Goal: Task Accomplishment & Management: Use online tool/utility

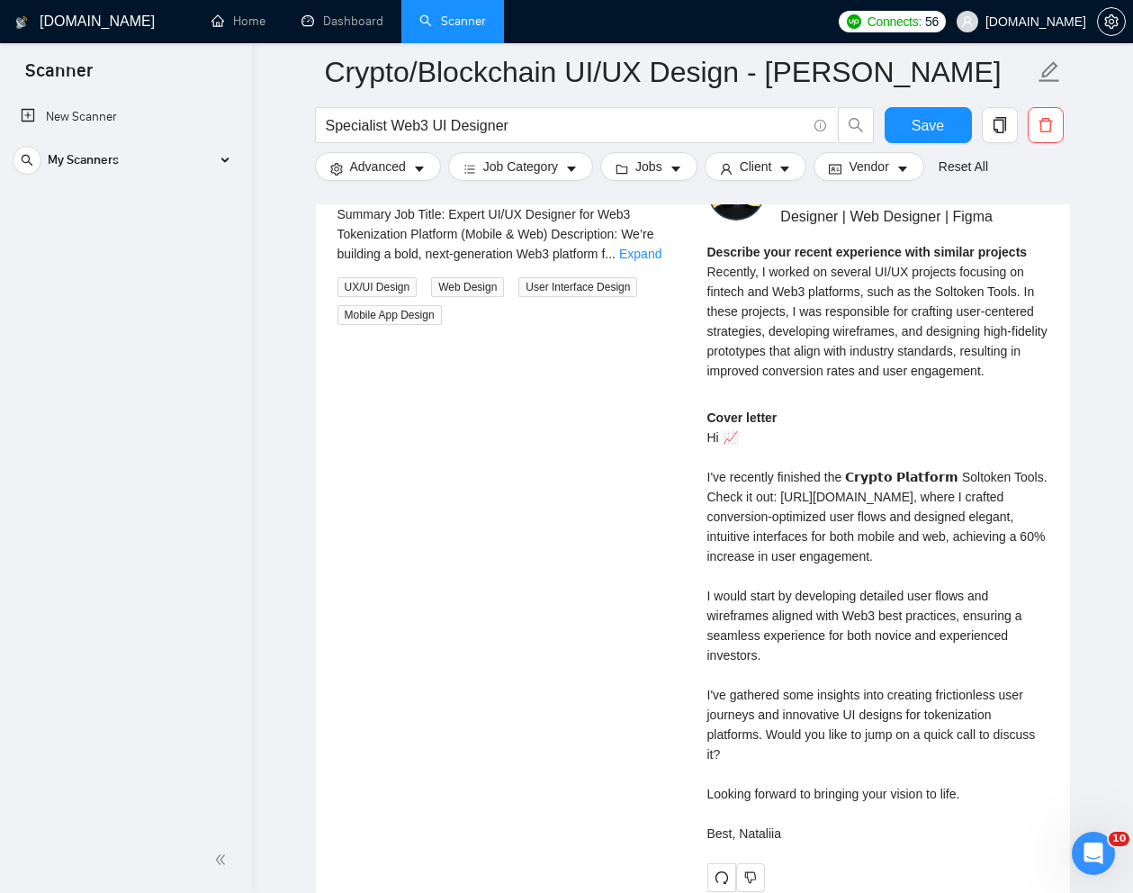
scroll to position [178, 0]
click at [215, 163] on div "My Scanners" at bounding box center [126, 160] width 226 height 36
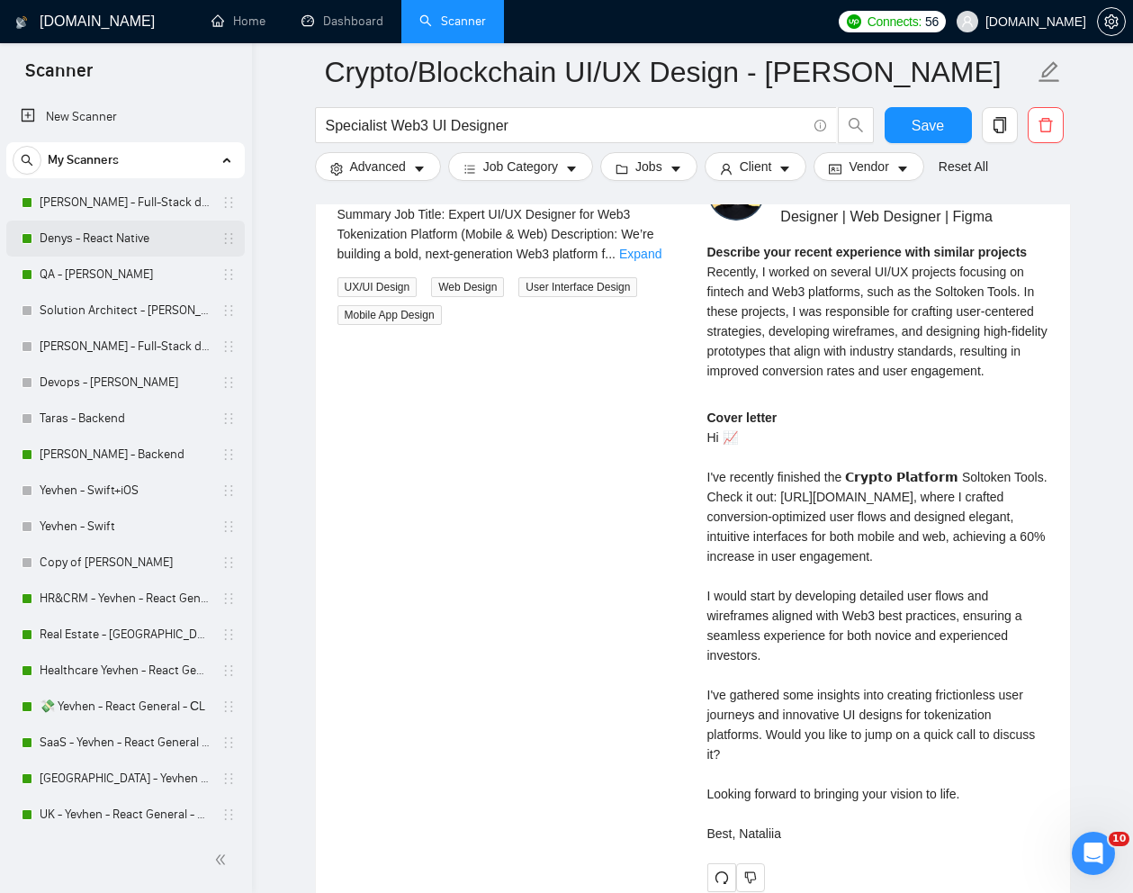
click at [129, 250] on link "Denys - React Native" at bounding box center [125, 239] width 171 height 36
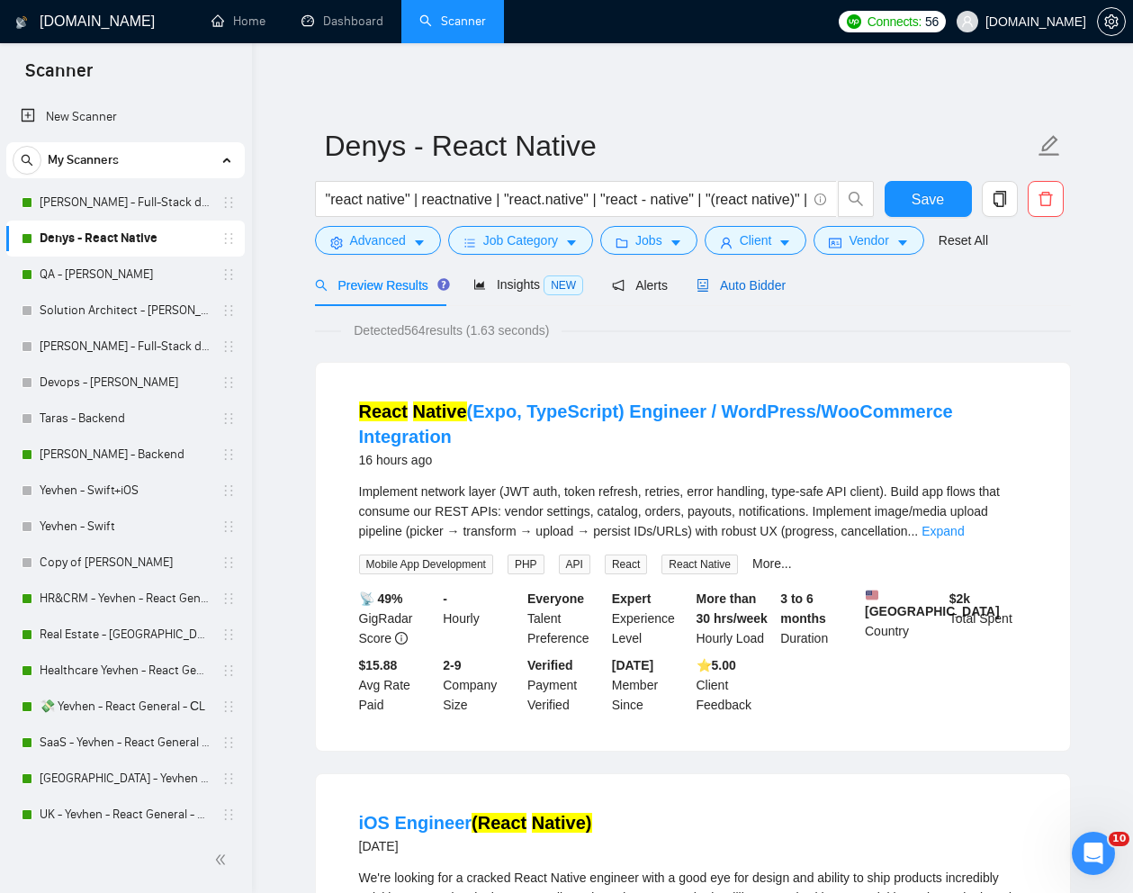
click at [757, 292] on span "Auto Bidder" at bounding box center [741, 285] width 89 height 14
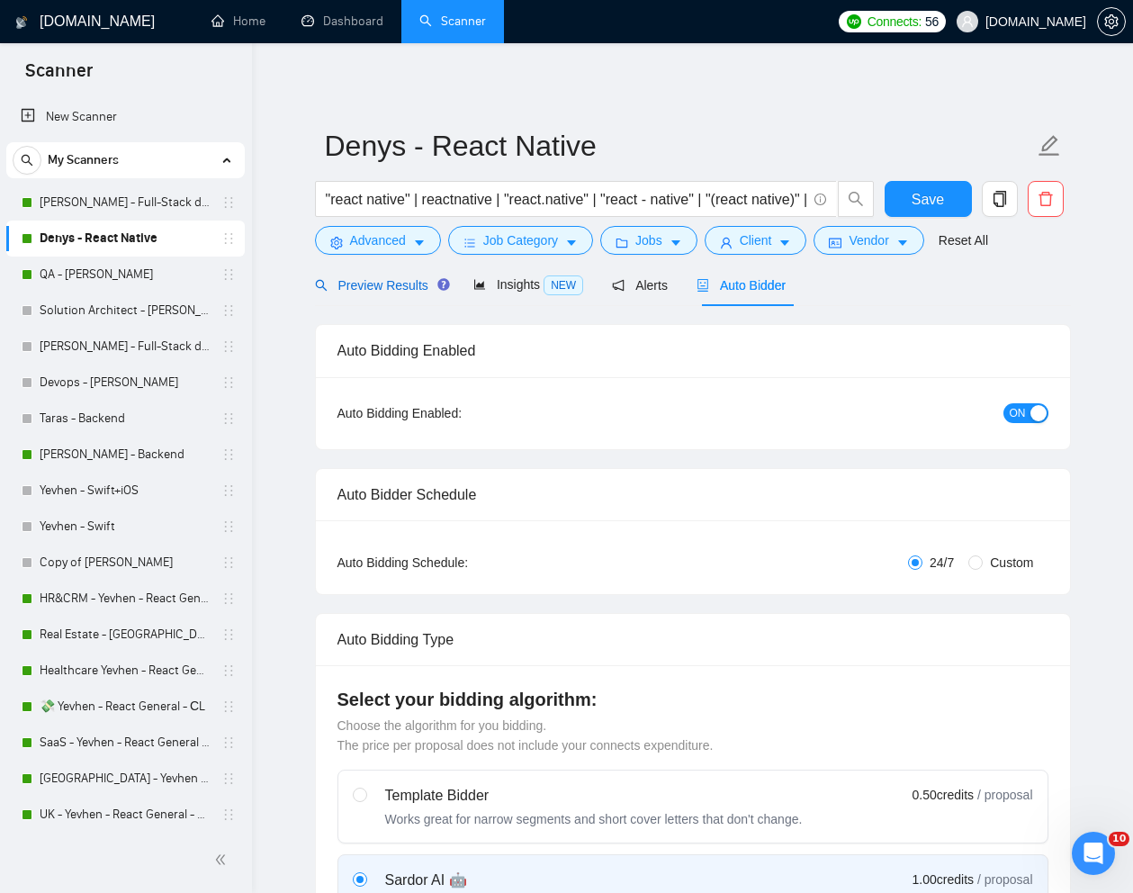
click at [402, 291] on span "Preview Results" at bounding box center [380, 285] width 130 height 14
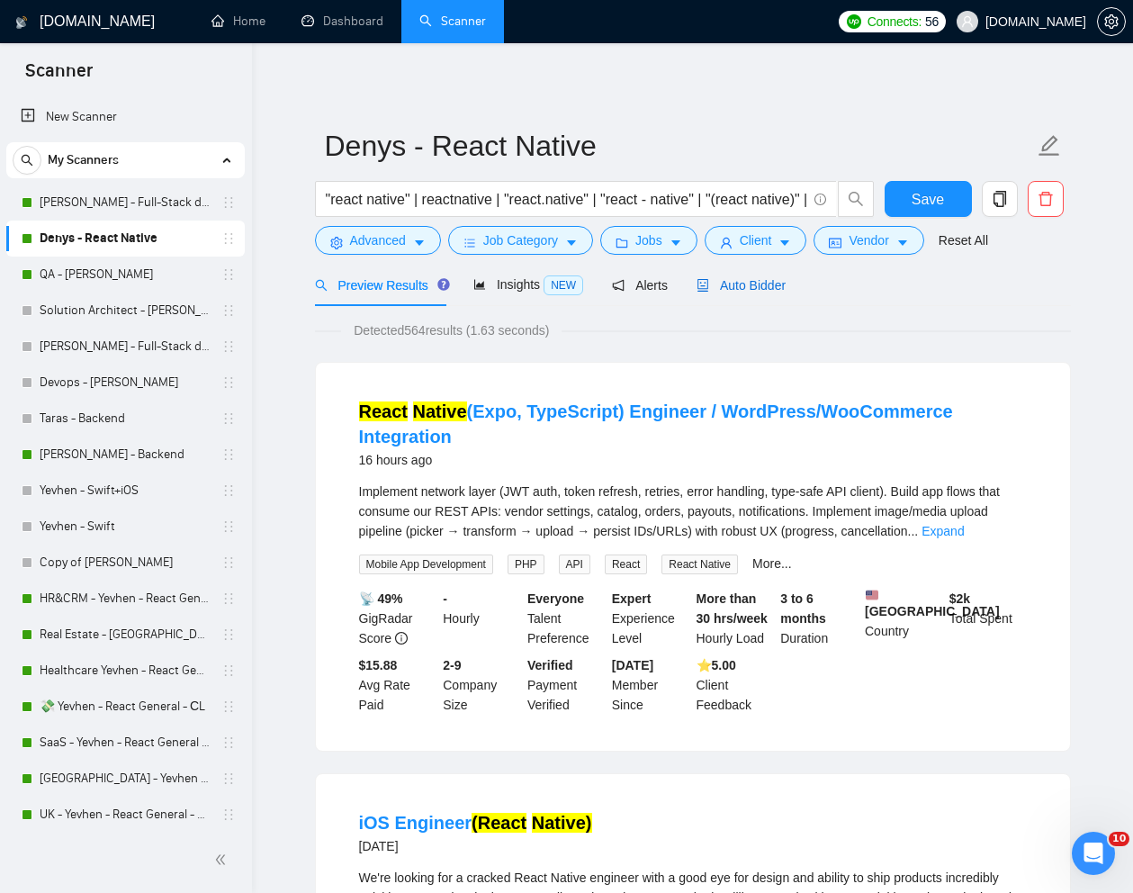
click at [767, 286] on span "Auto Bidder" at bounding box center [741, 285] width 89 height 14
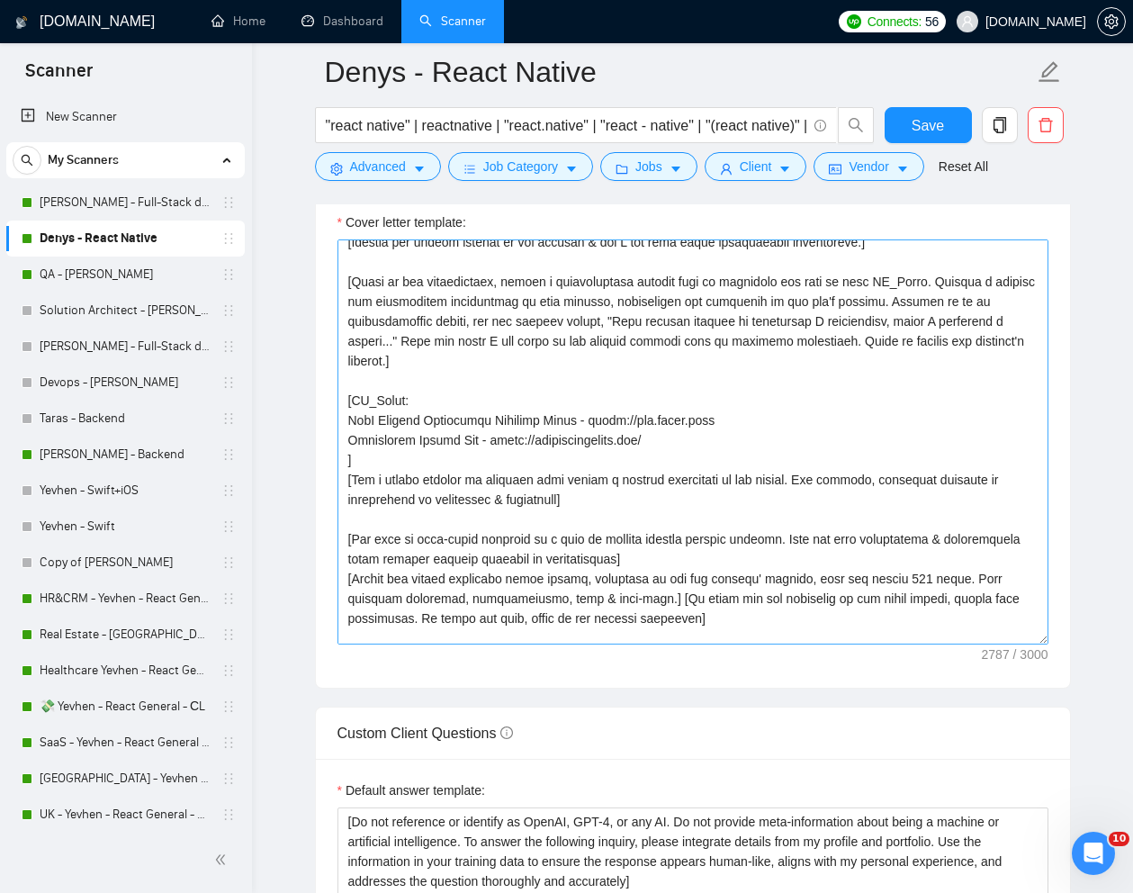
scroll to position [312, 0]
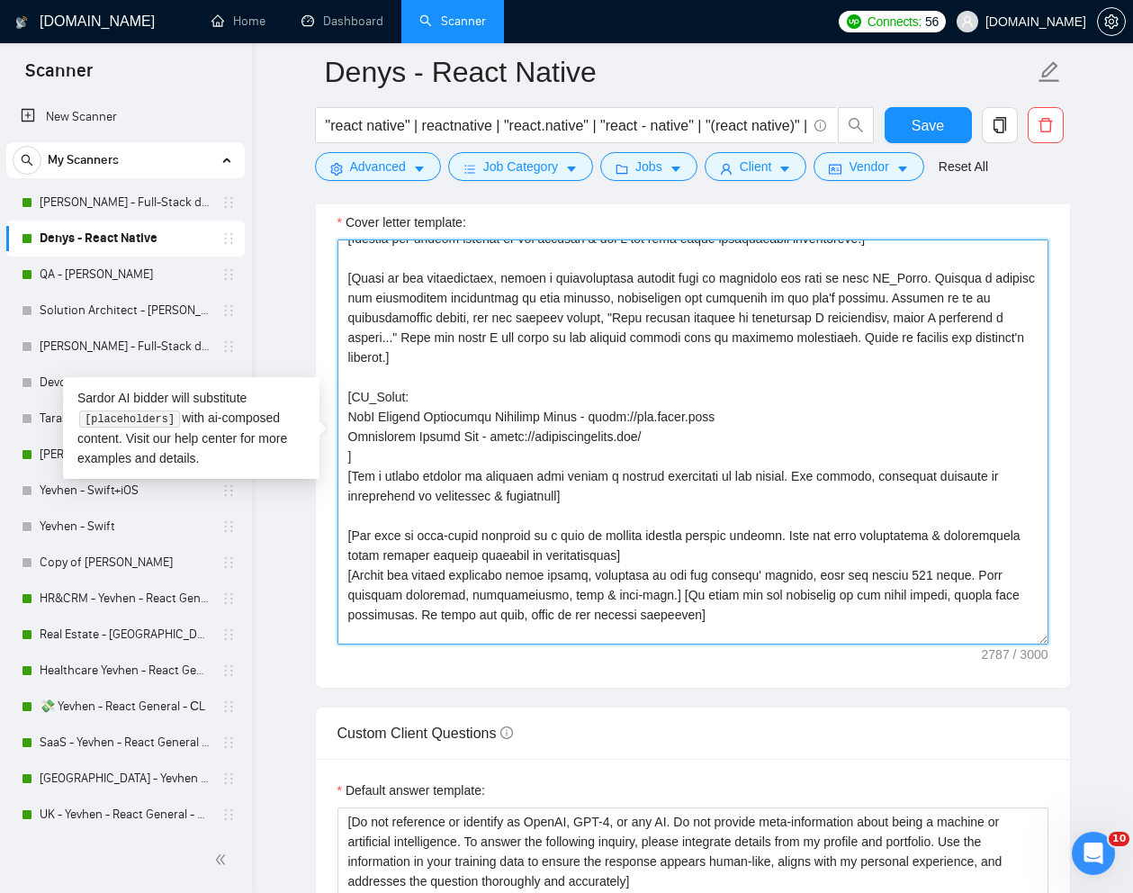
drag, startPoint x: 350, startPoint y: 418, endPoint x: 670, endPoint y: 434, distance: 320.0
click at [670, 434] on textarea "Cover letter template:" at bounding box center [693, 441] width 711 height 405
click at [784, 420] on textarea "Cover letter template:" at bounding box center [693, 441] width 711 height 405
drag, startPoint x: 754, startPoint y: 419, endPoint x: 344, endPoint y: 420, distance: 410.5
click at [344, 421] on textarea "Cover letter template:" at bounding box center [693, 441] width 711 height 405
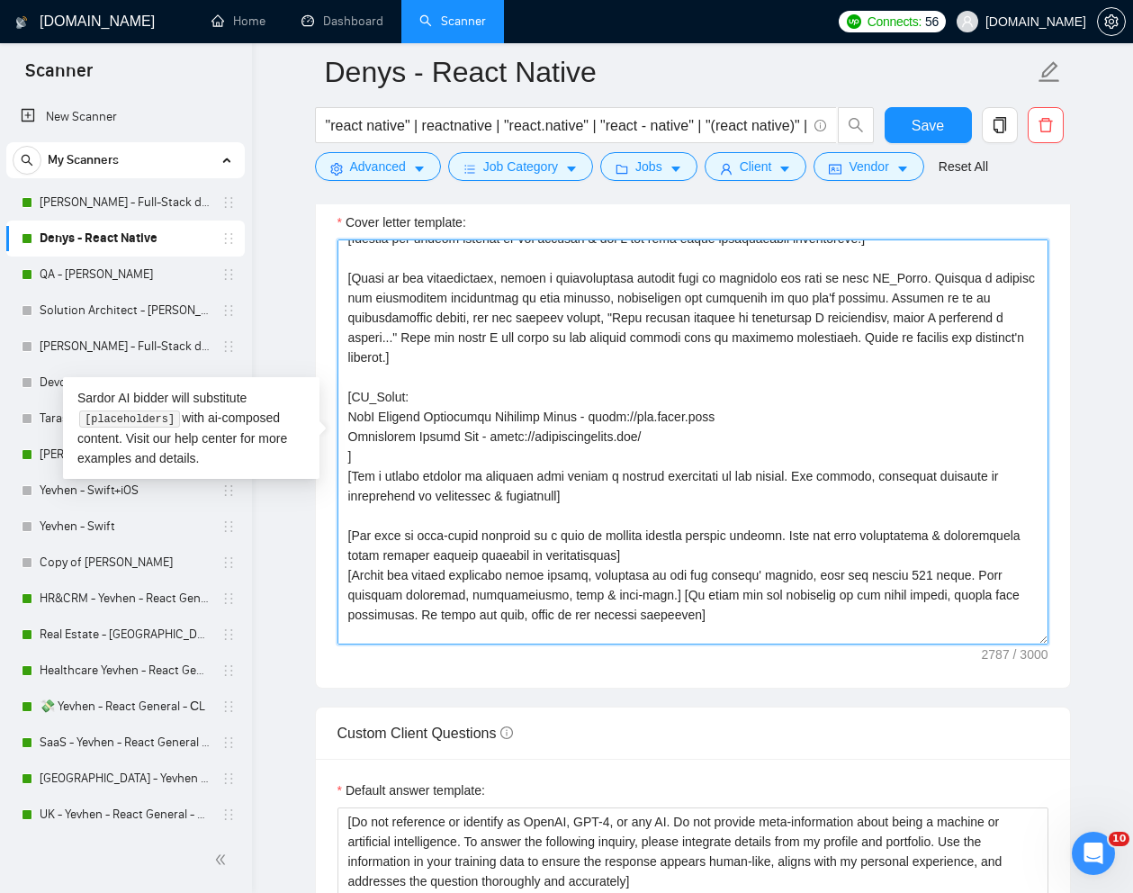
click at [447, 457] on textarea "Cover letter template:" at bounding box center [693, 441] width 711 height 405
drag, startPoint x: 681, startPoint y: 437, endPoint x: 346, endPoint y: 437, distance: 335.8
click at [346, 437] on textarea "Cover letter template:" at bounding box center [693, 441] width 711 height 405
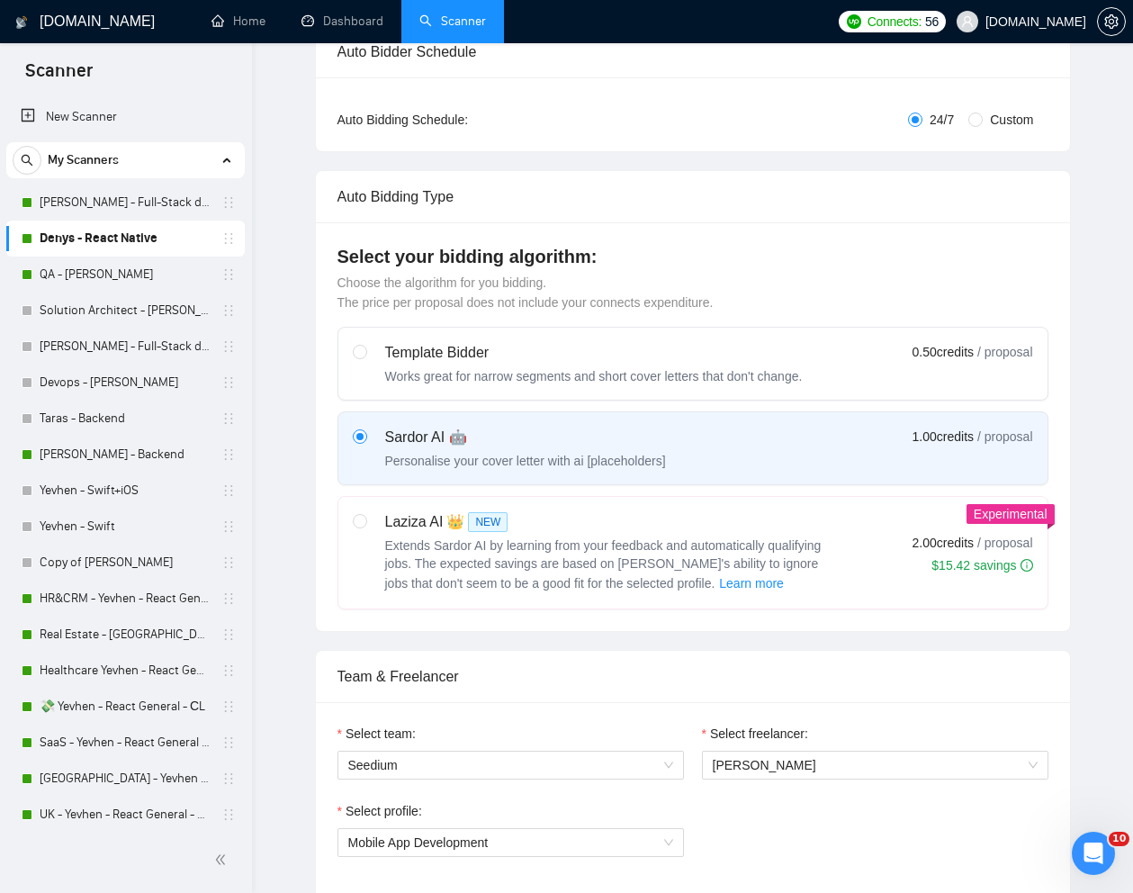
scroll to position [0, 0]
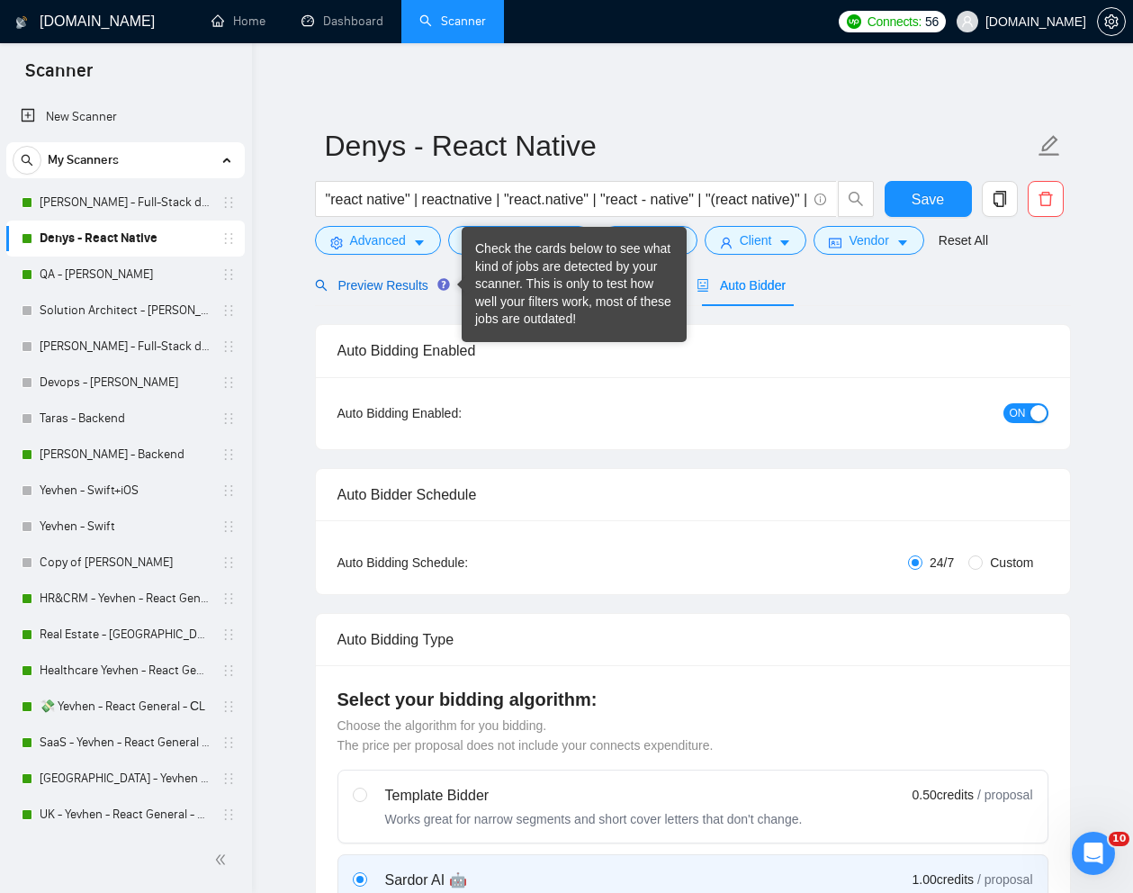
click at [383, 294] on div "Preview Results" at bounding box center [380, 285] width 130 height 20
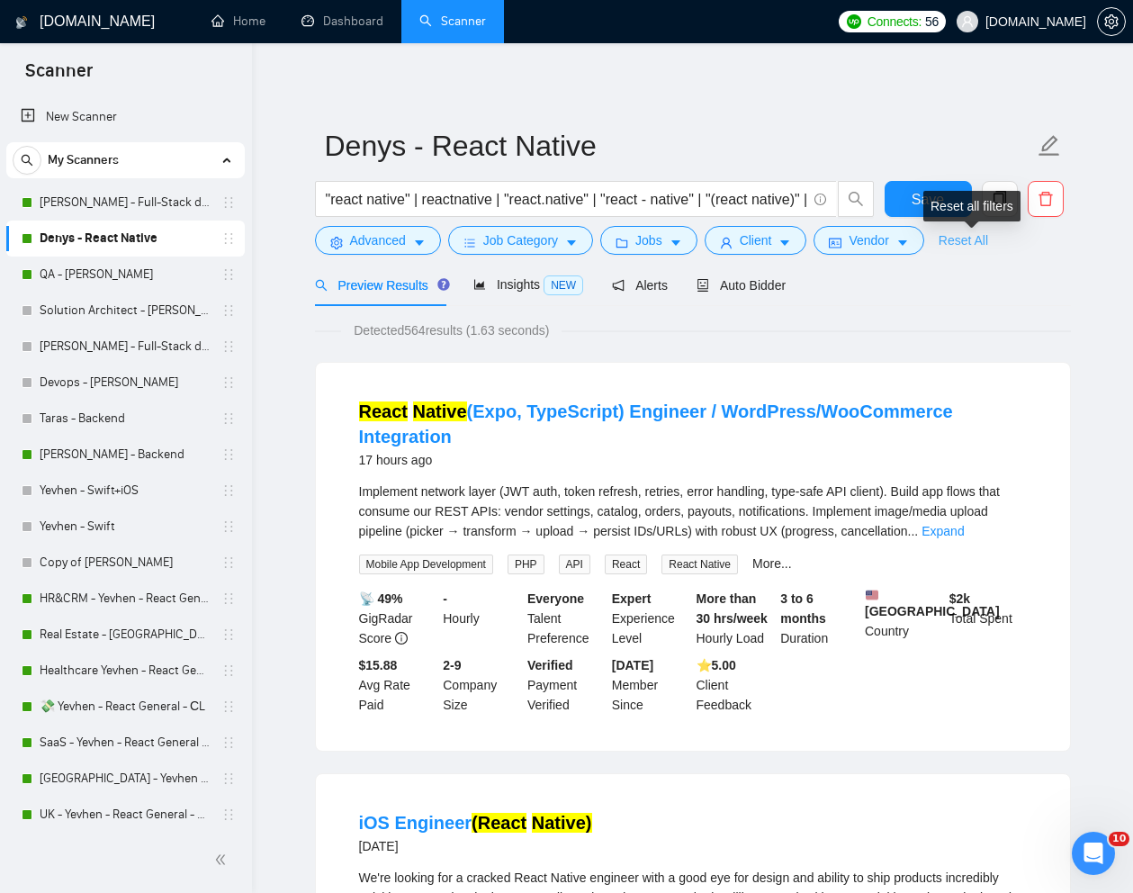
click at [963, 239] on link "Reset All" at bounding box center [964, 240] width 50 height 20
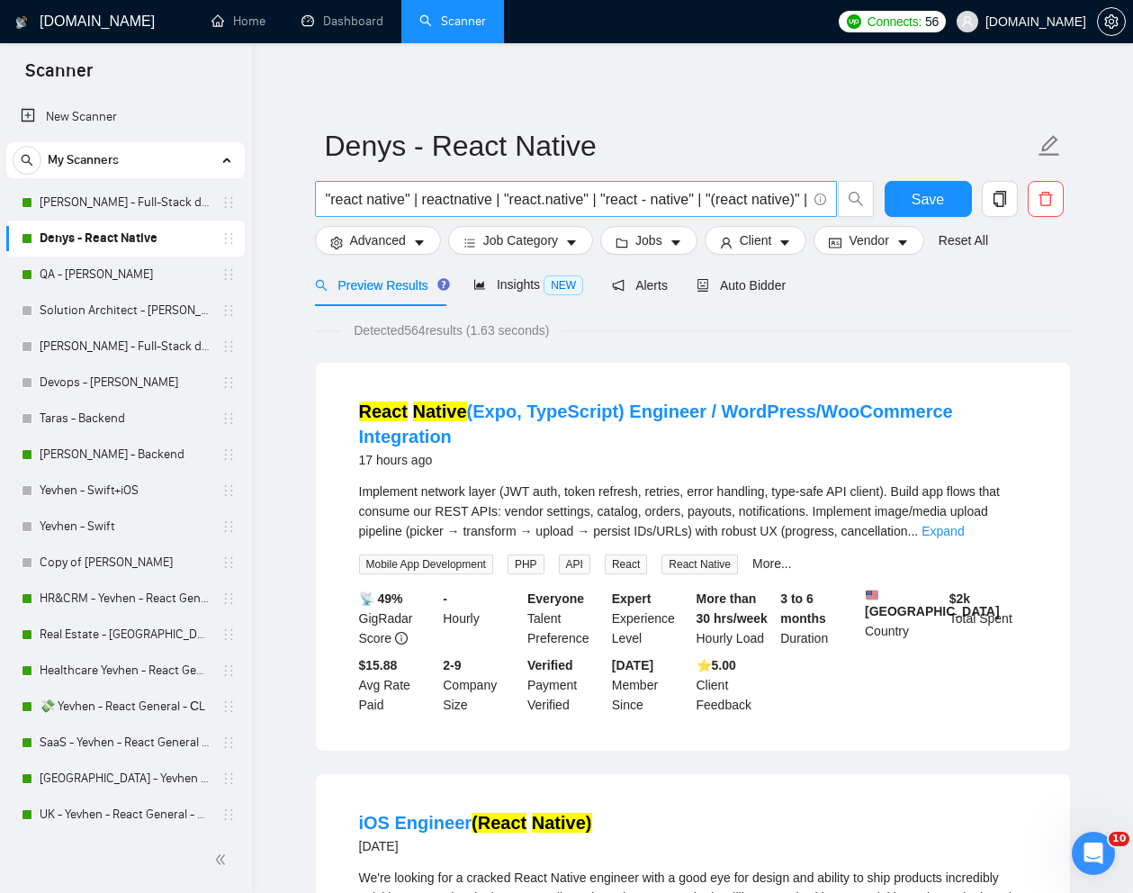
click at [699, 196] on input ""react native" | reactnative | "react.native" | "react - native" | "(react nati…" at bounding box center [566, 199] width 481 height 23
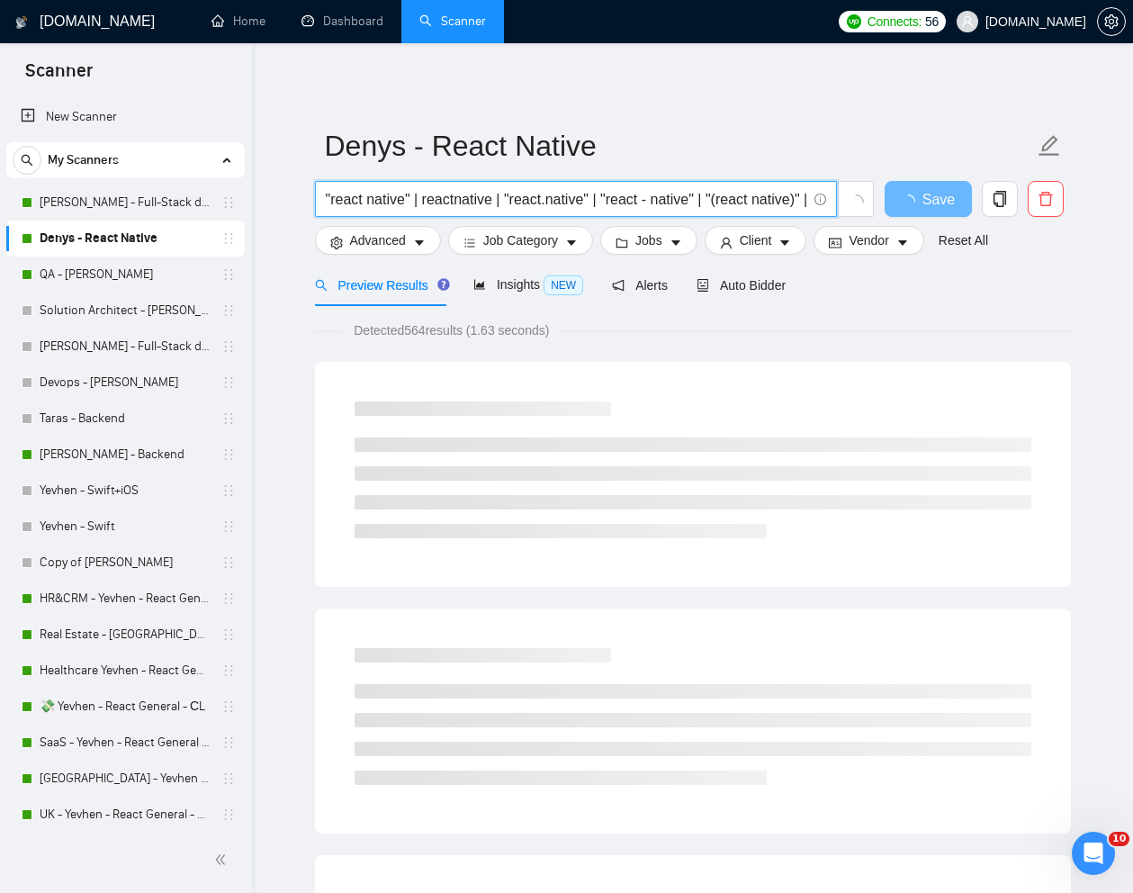
paste input "Experienced Full Stack React Native and Node Engineer"
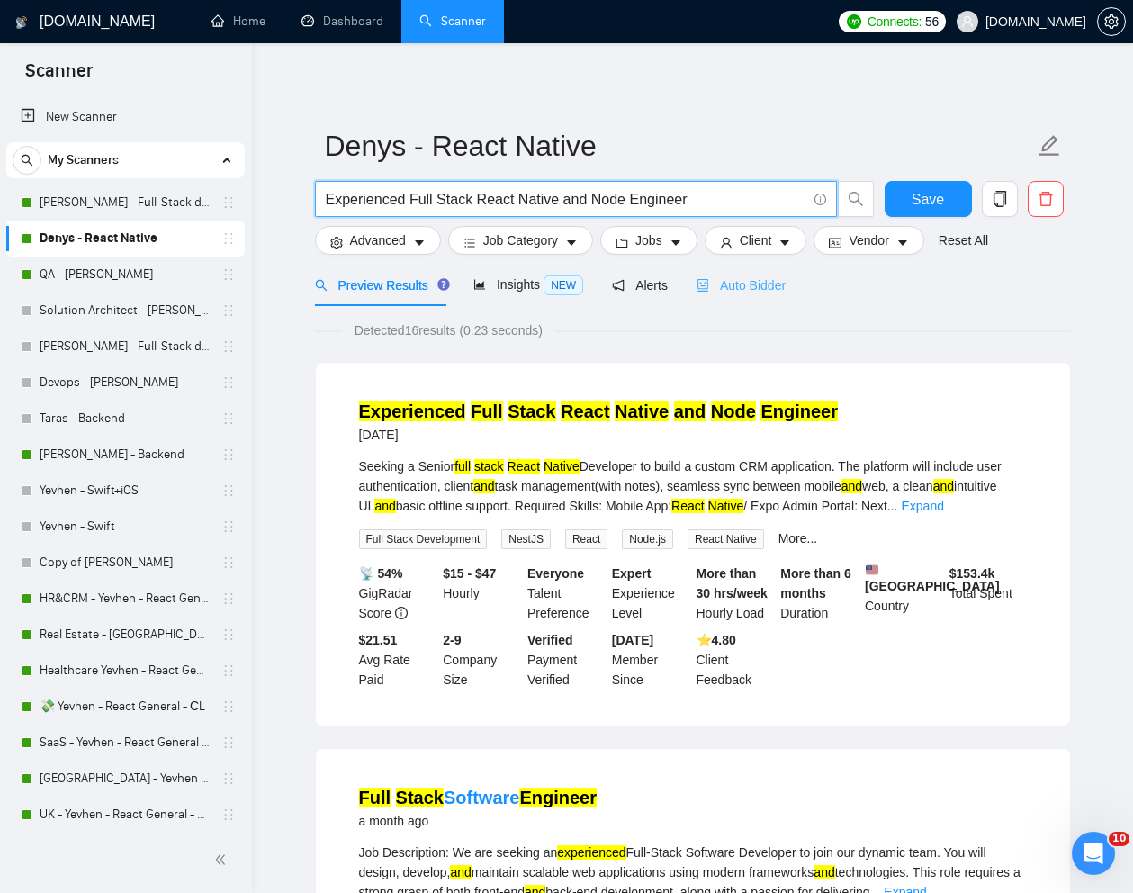
type input "Experienced Full Stack React Native and Node Engineer"
click at [762, 282] on span "Auto Bidder" at bounding box center [741, 285] width 89 height 14
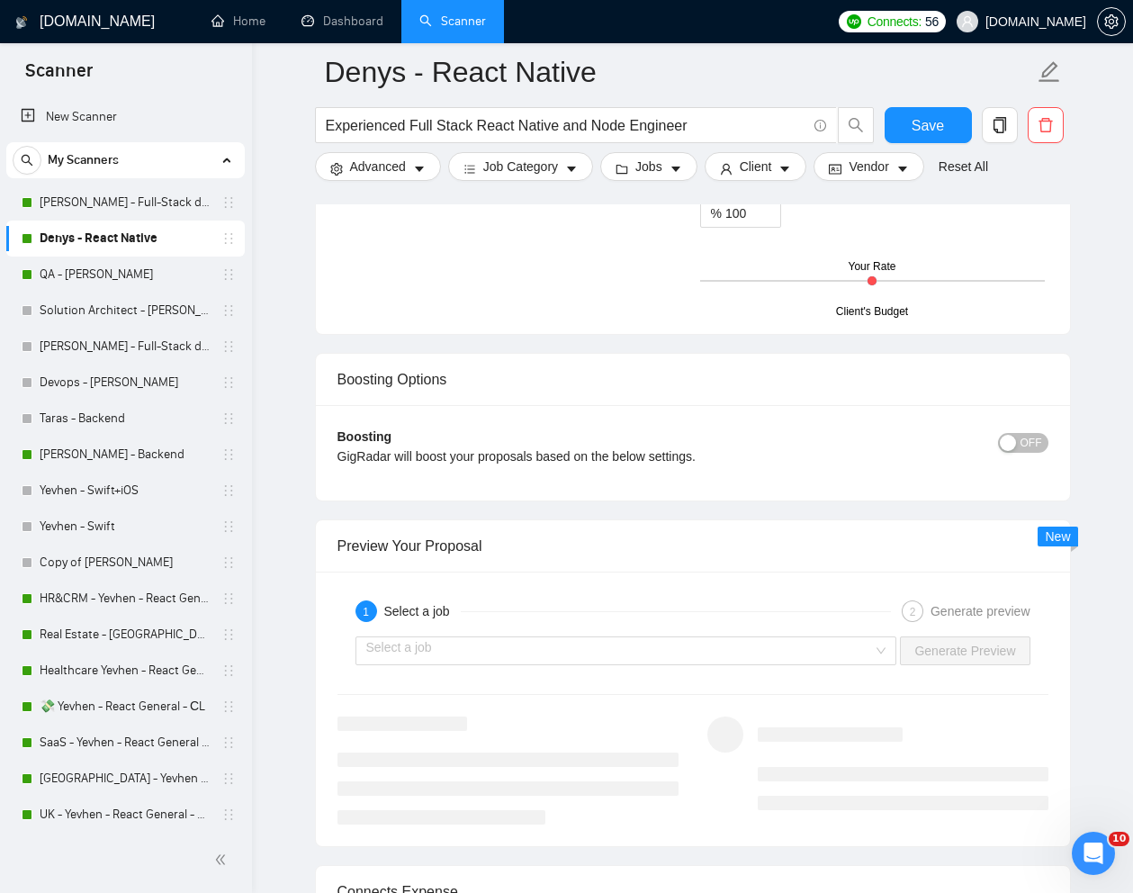
scroll to position [3118, 0]
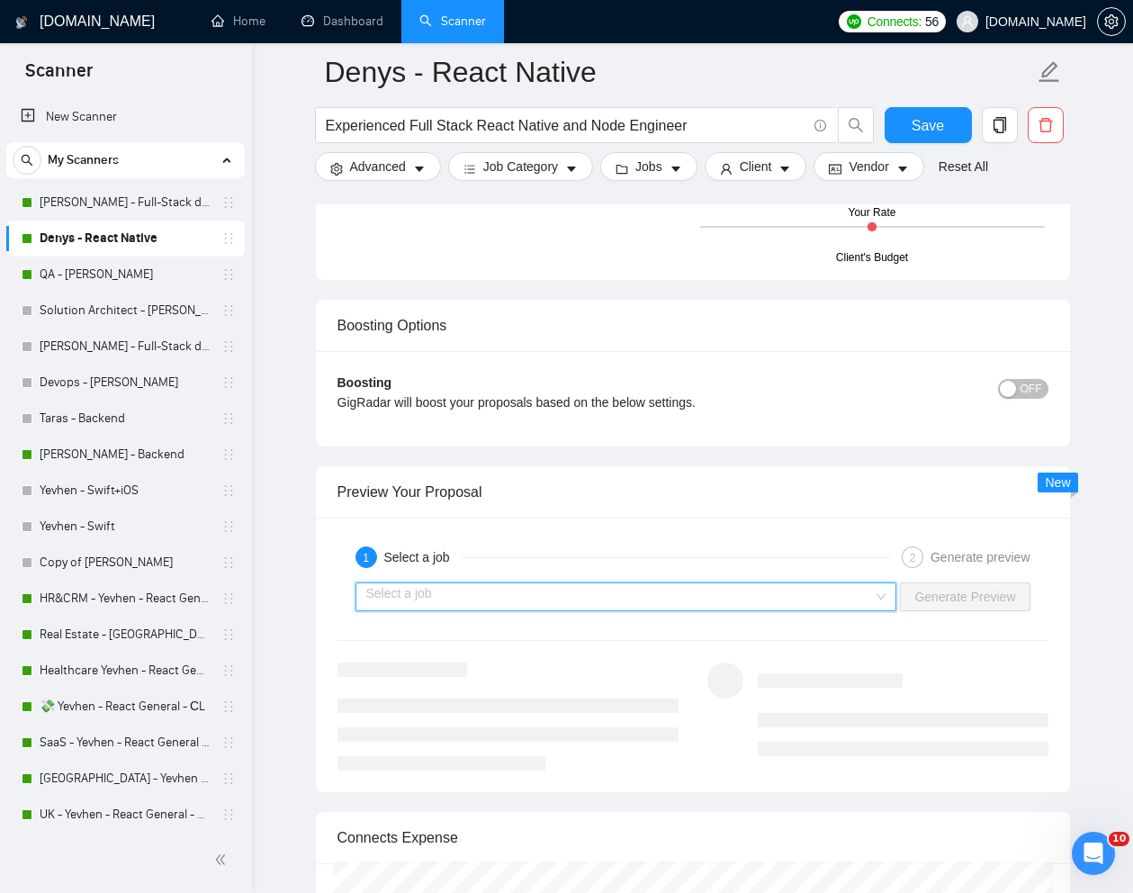
click at [759, 600] on input "search" at bounding box center [620, 596] width 508 height 27
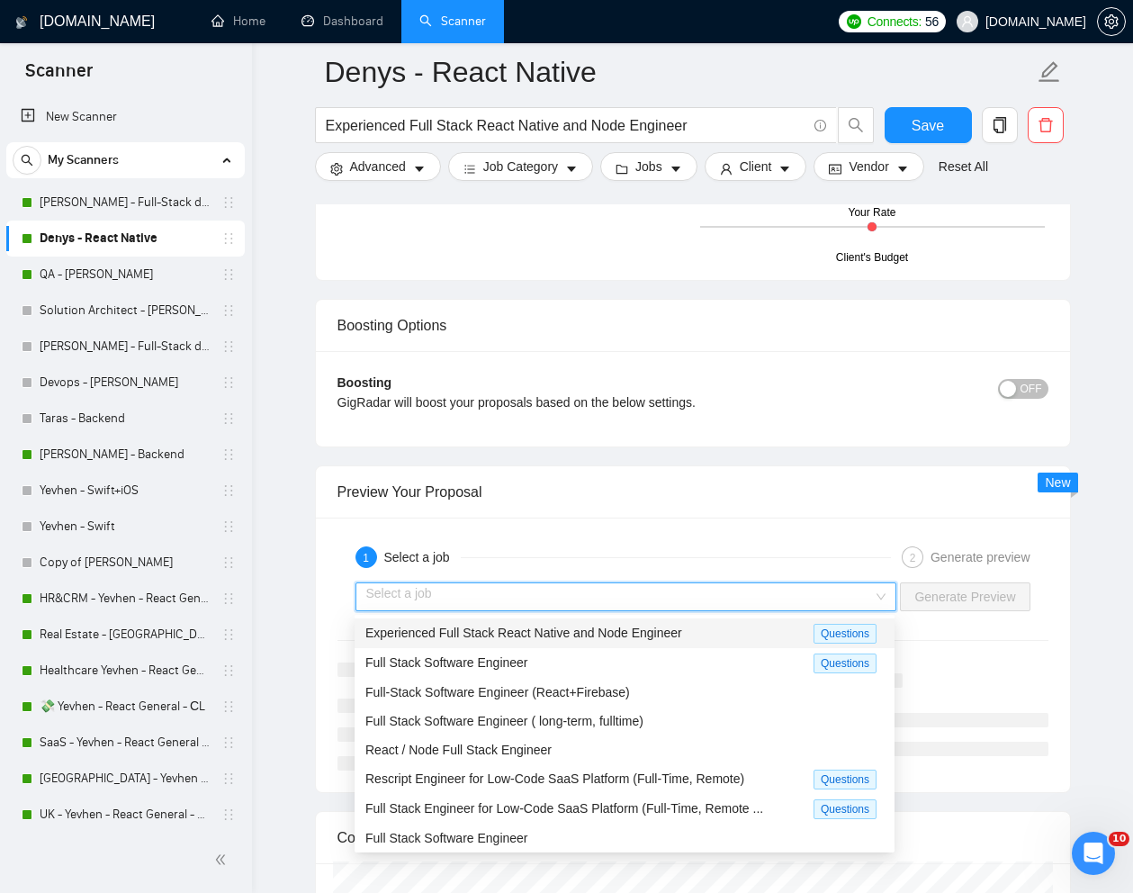
click at [593, 627] on span "Experienced Full Stack React Native and Node Engineer" at bounding box center [523, 633] width 317 height 14
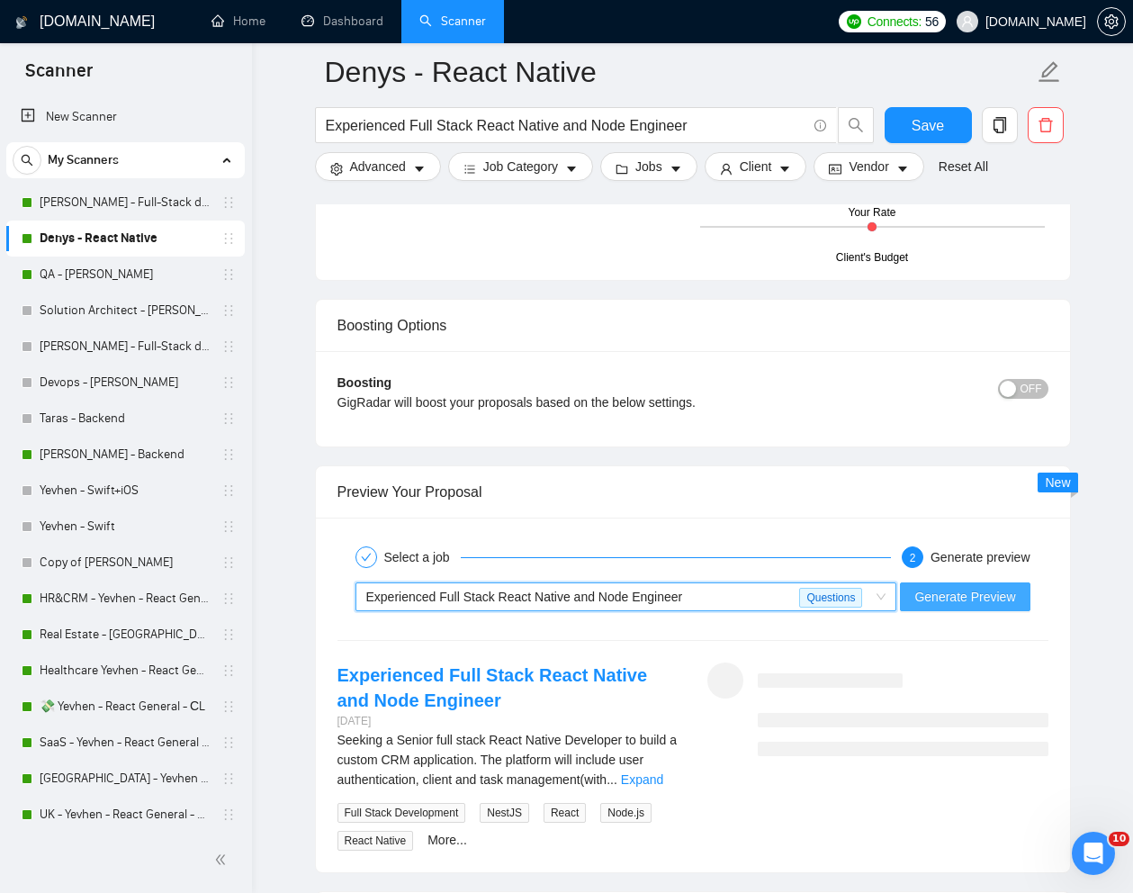
click at [932, 592] on span "Generate Preview" at bounding box center [965, 597] width 101 height 20
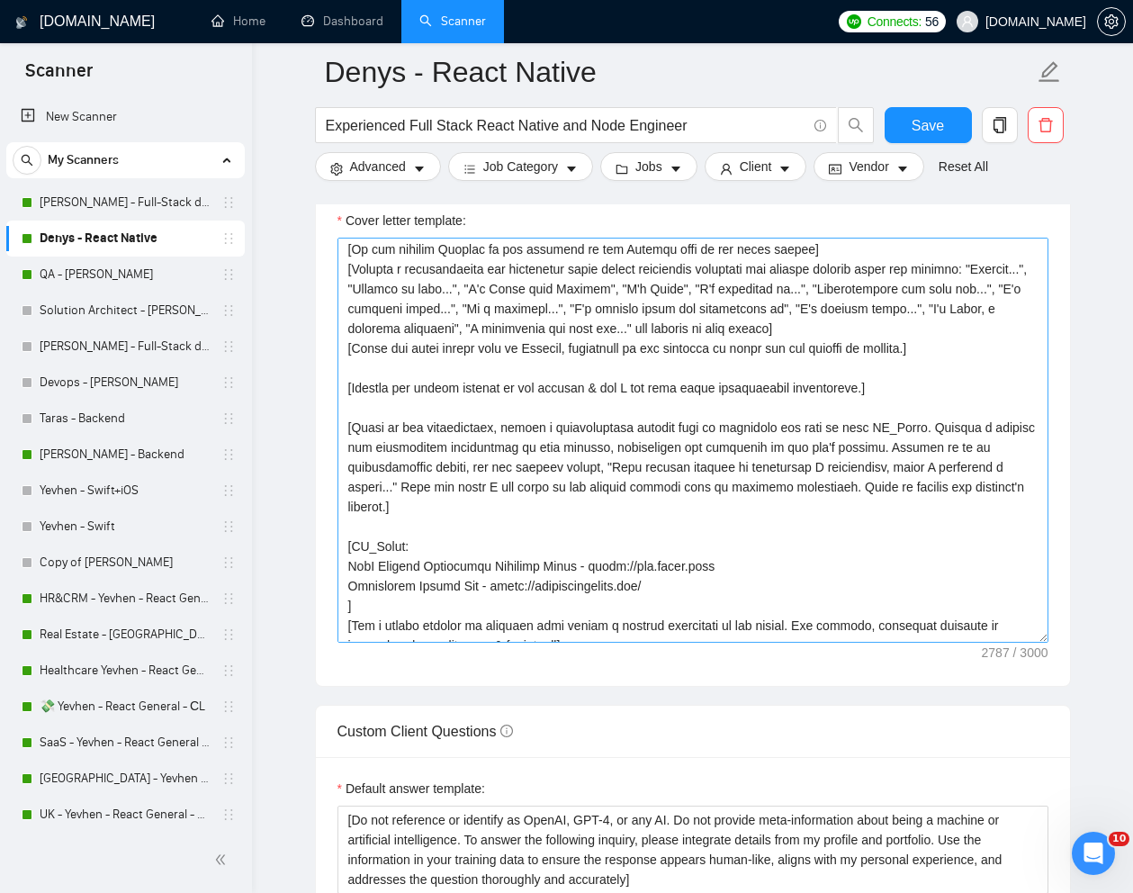
scroll to position [167, 0]
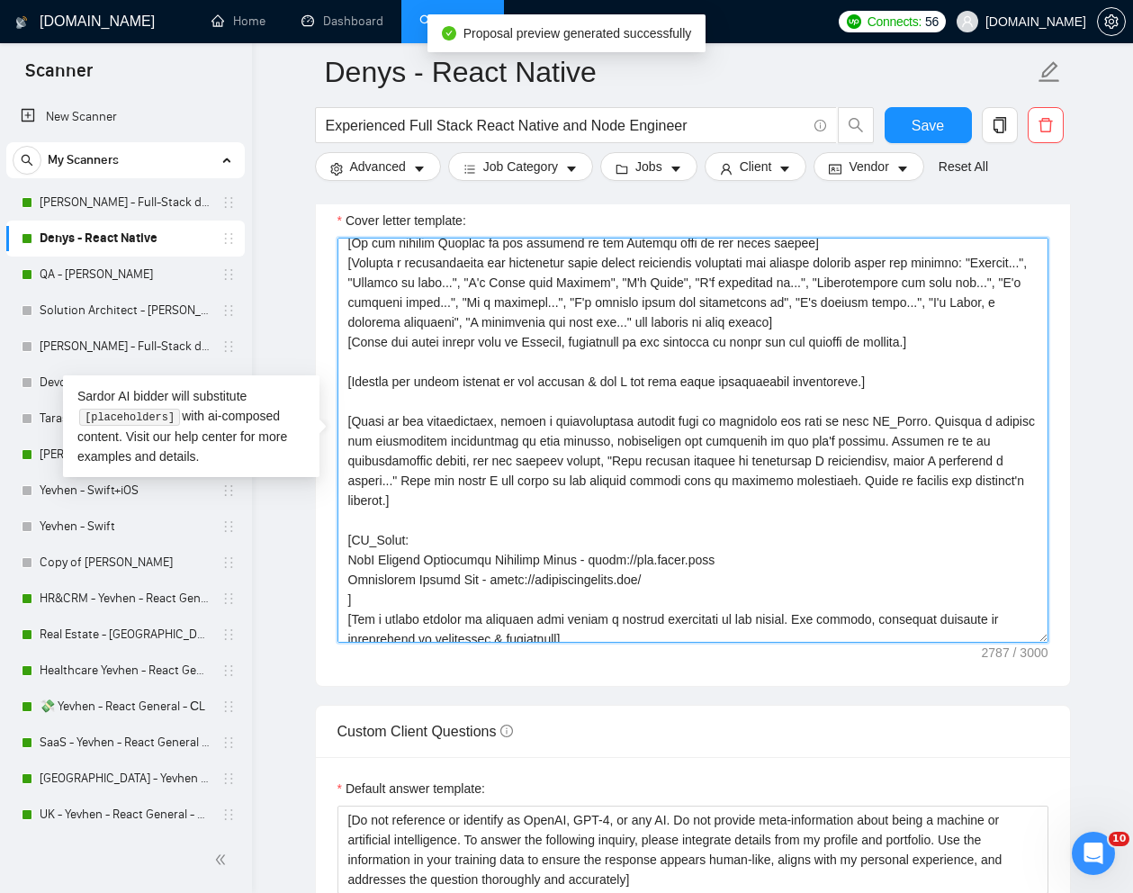
drag, startPoint x: 347, startPoint y: 561, endPoint x: 753, endPoint y: 563, distance: 406.9
click at [753, 563] on textarea "Cover letter template:" at bounding box center [693, 440] width 711 height 405
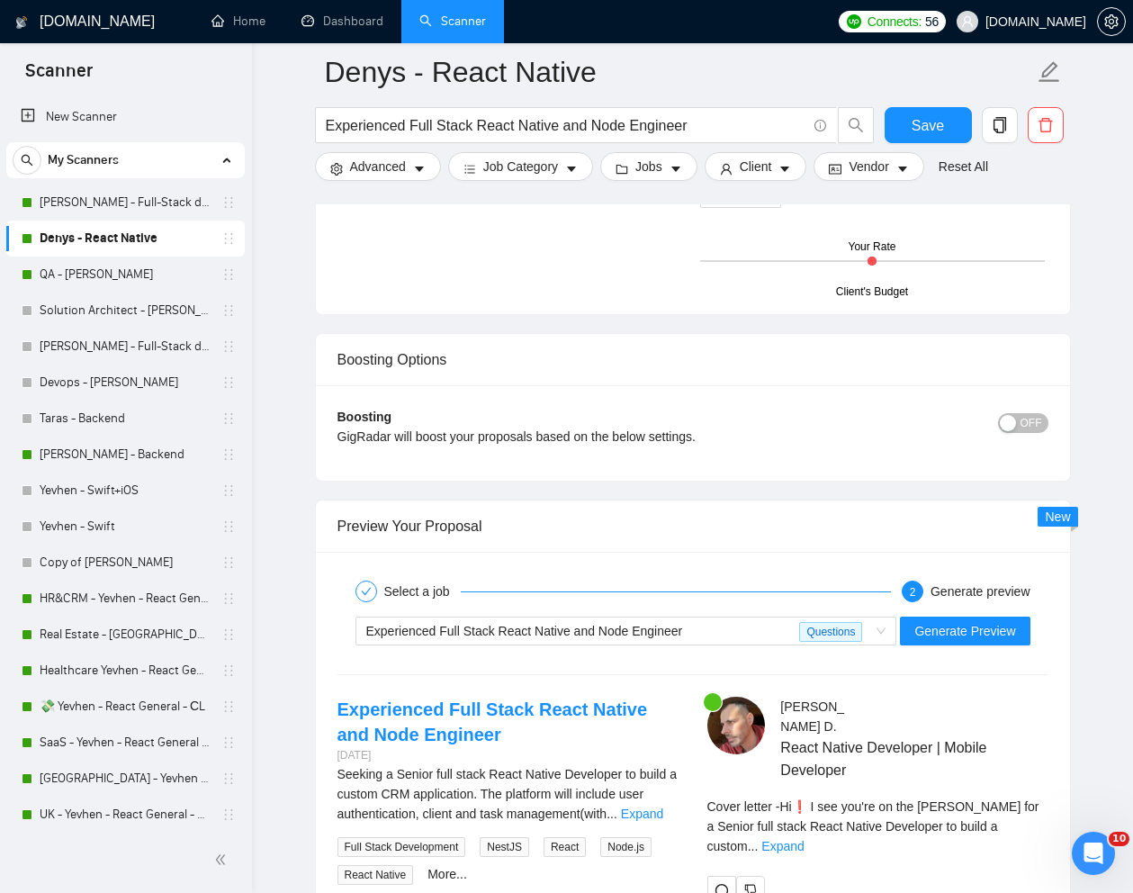
scroll to position [3210, 0]
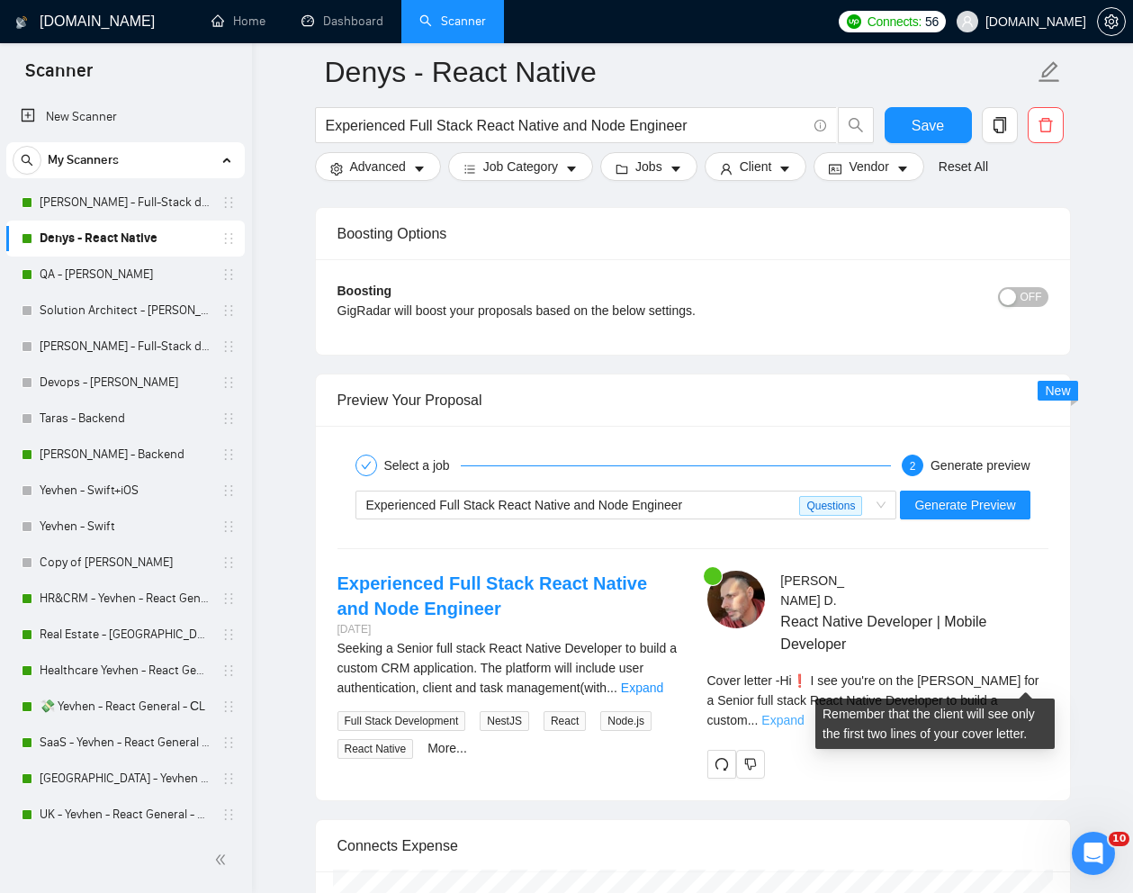
click at [804, 713] on link "Expand" at bounding box center [783, 720] width 42 height 14
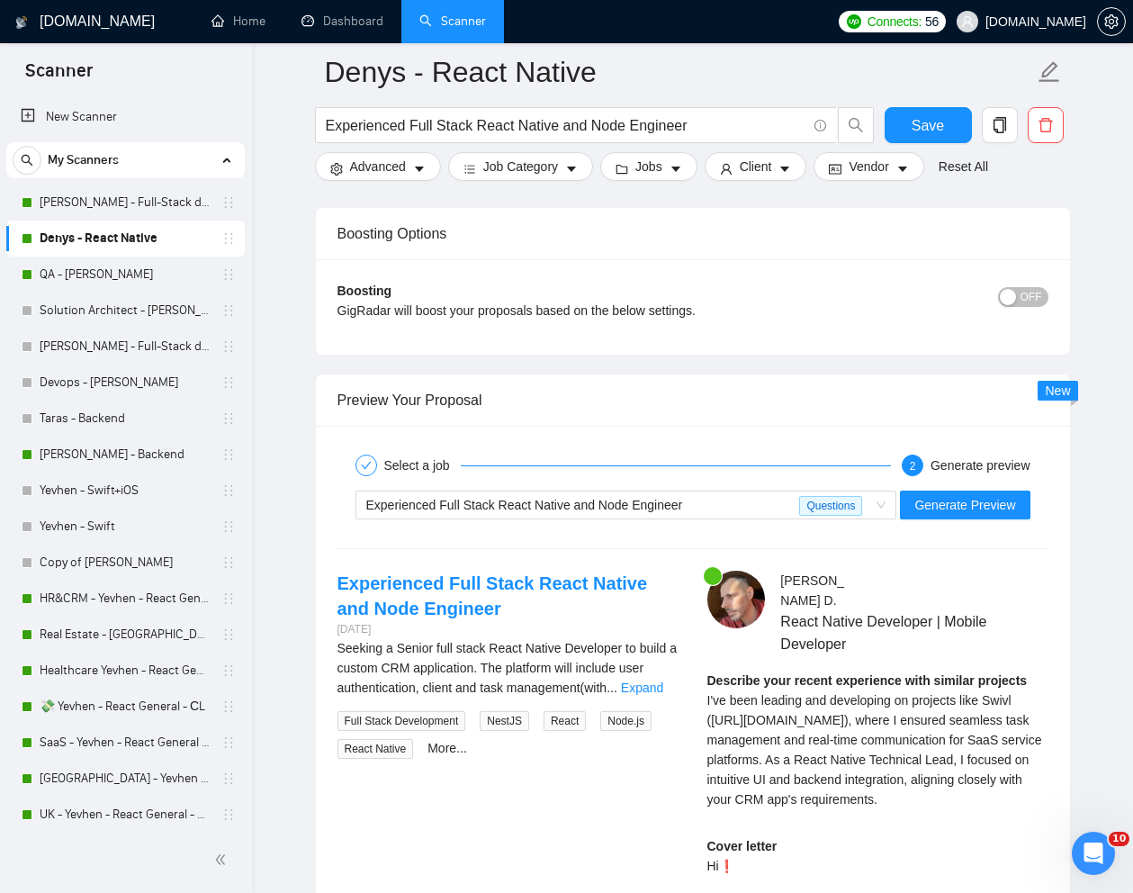
drag, startPoint x: 708, startPoint y: 681, endPoint x: 962, endPoint y: 786, distance: 274.8
click at [962, 786] on div "Describe your recent experience with similar projects I've been leading and dev…" at bounding box center [878, 740] width 341 height 139
copy span "I've been leading and developing on projects like Swivl ([URL][DOMAIN_NAME]), w…"
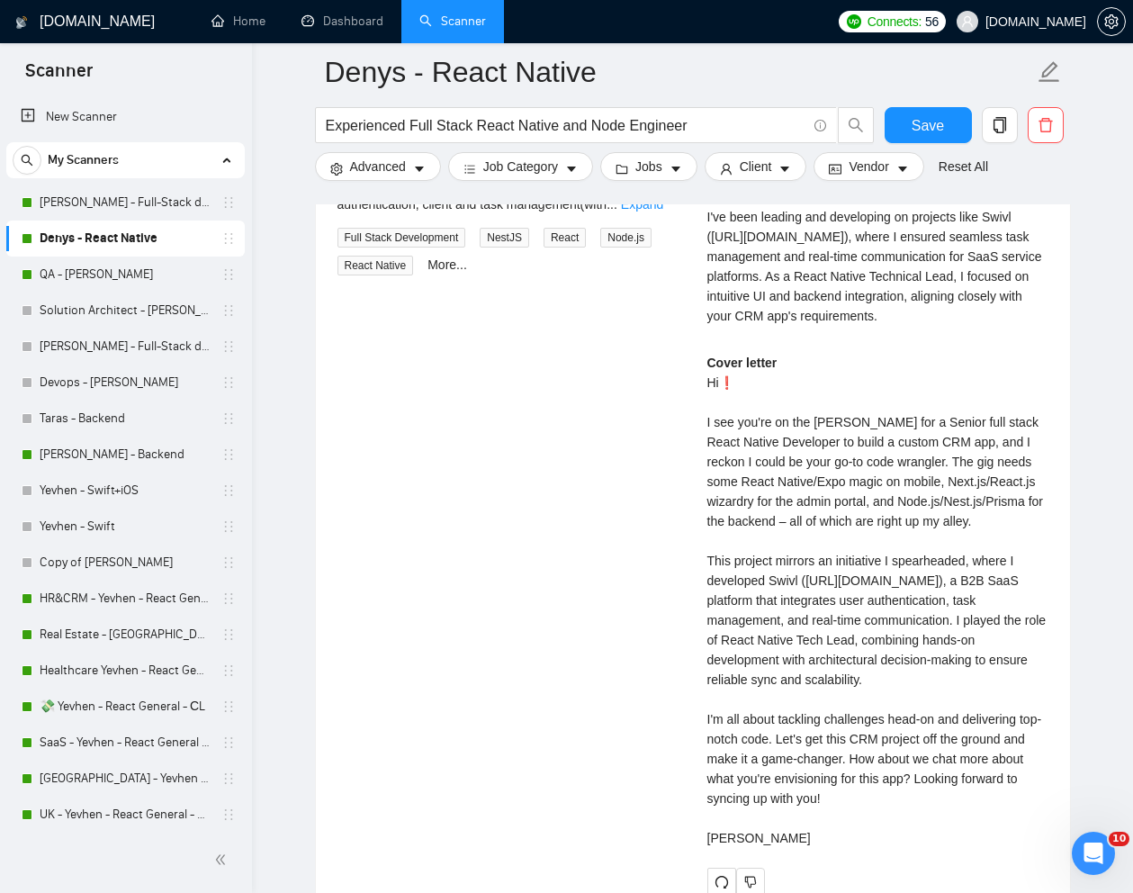
scroll to position [3685, 0]
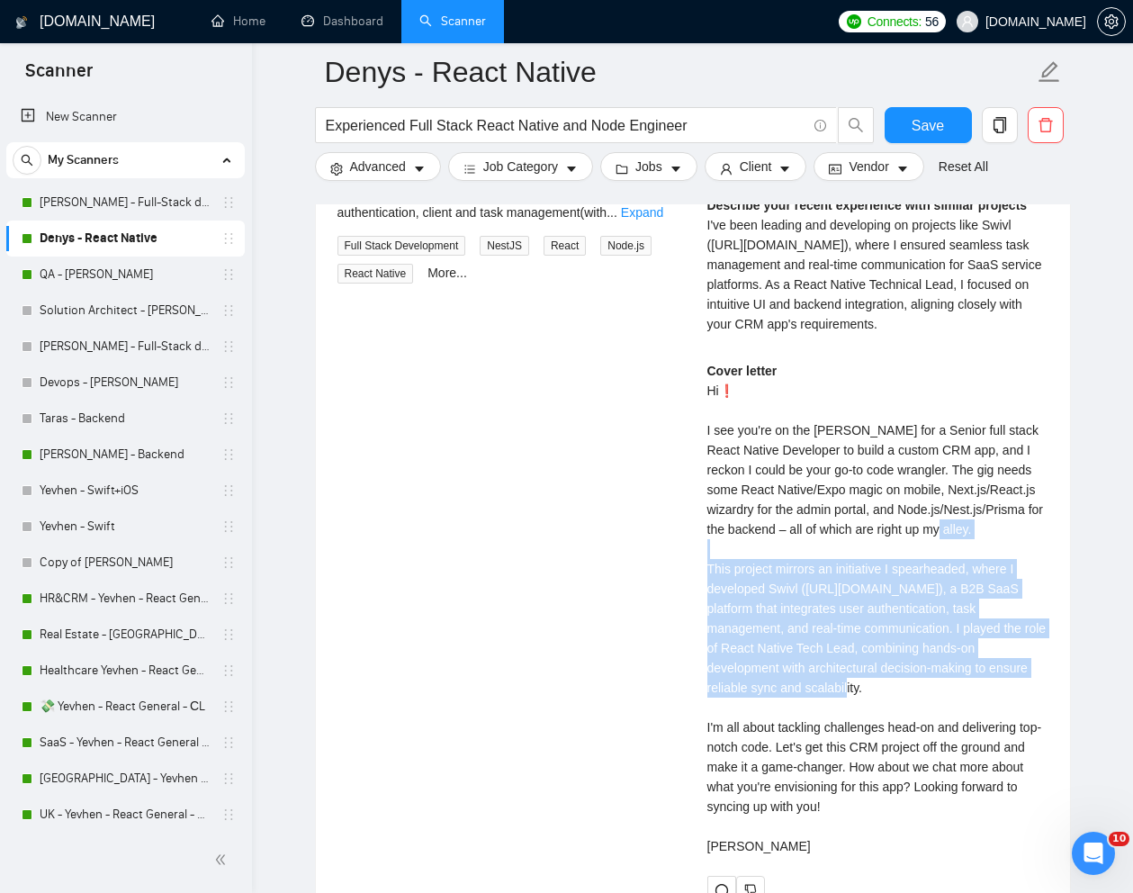
drag, startPoint x: 708, startPoint y: 549, endPoint x: 888, endPoint y: 685, distance: 225.6
click at [888, 685] on div "Cover letter Hi❗ I see you're on the [PERSON_NAME] for a Senior full stack Reac…" at bounding box center [878, 608] width 341 height 495
copy div "This project mirrors an initiative I spearheaded, where I developed Swivl ([URL…"
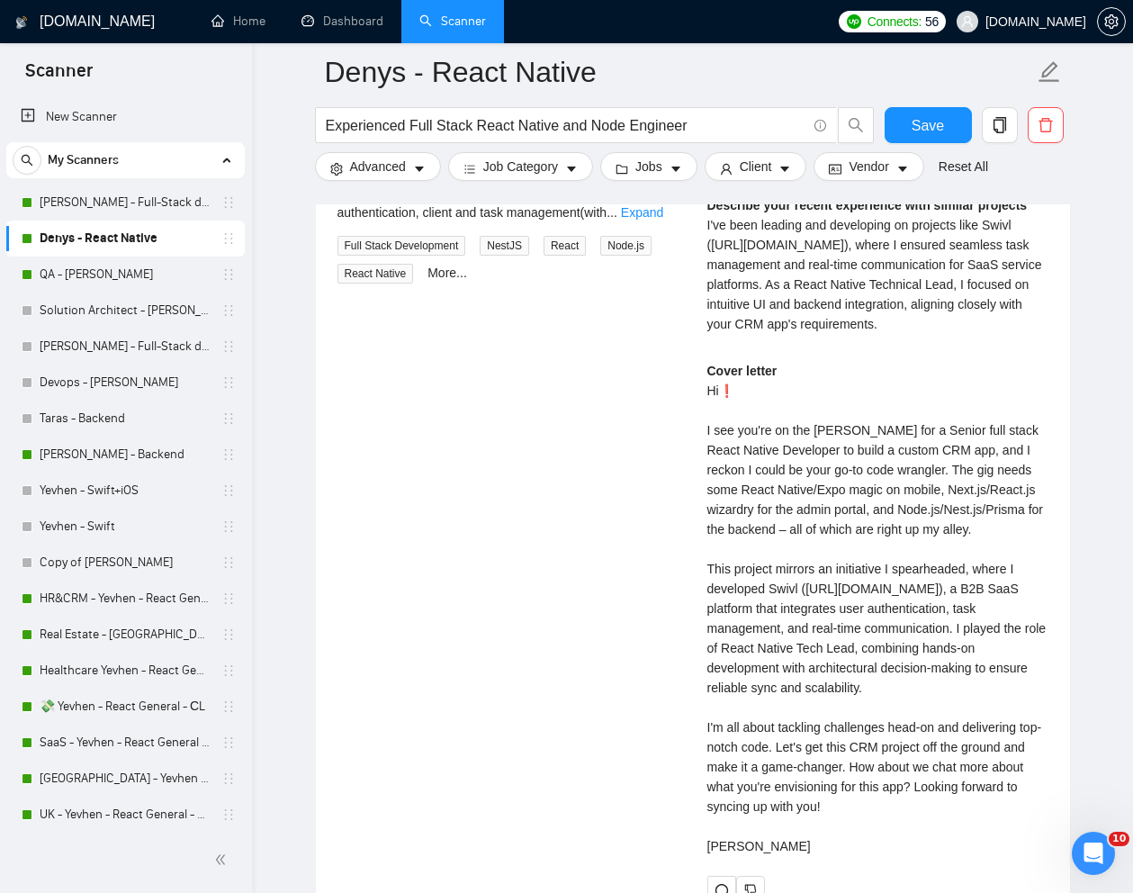
click at [848, 766] on div "Cover letter Hi❗ I see you're on the [PERSON_NAME] for a Senior full stack Reac…" at bounding box center [878, 608] width 341 height 495
click at [948, 795] on div "Cover letter Hi❗ I see you're on the [PERSON_NAME] for a Senior full stack Reac…" at bounding box center [878, 608] width 341 height 495
drag, startPoint x: 880, startPoint y: 749, endPoint x: 955, endPoint y: 769, distance: 77.3
click at [955, 769] on div "Cover letter Hi❗ I see you're on the [PERSON_NAME] for a Senior full stack Reac…" at bounding box center [878, 608] width 341 height 495
copy div "How about we chat more about what you're envisioning for this app?"
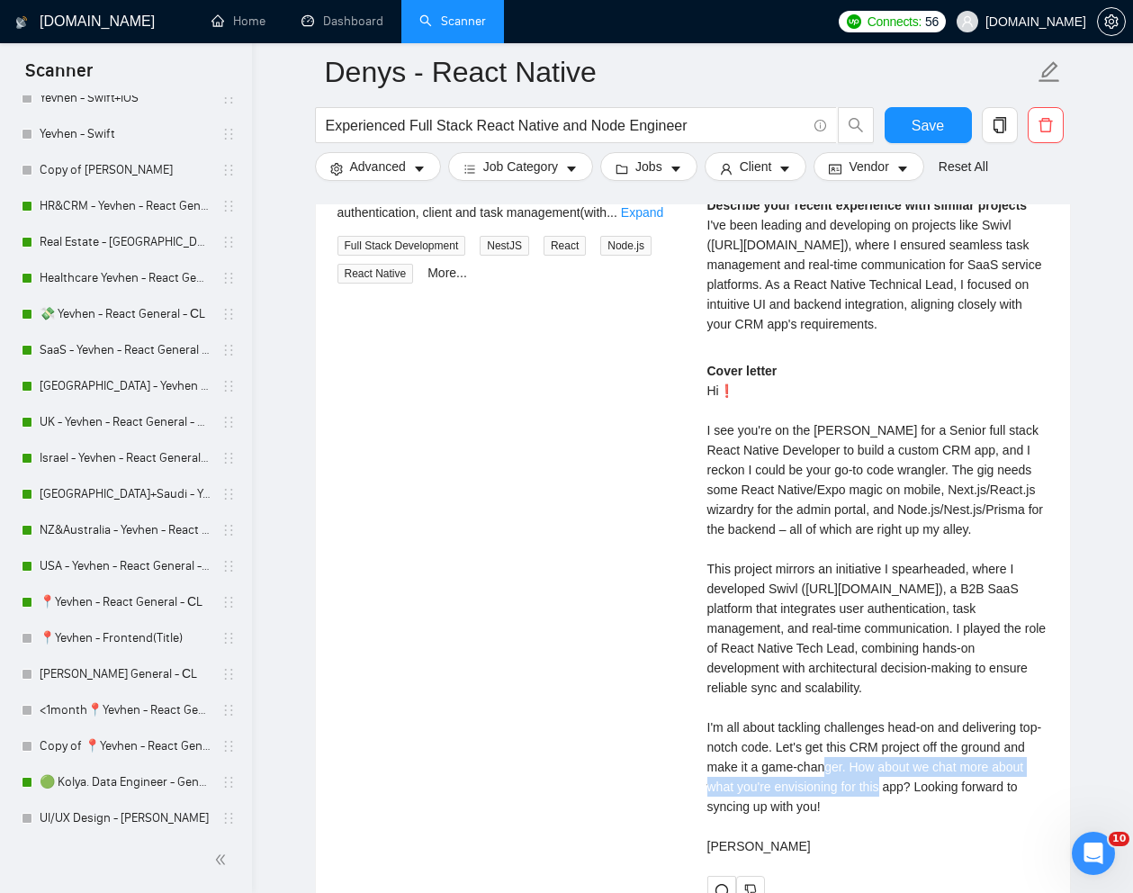
scroll to position [401, 0]
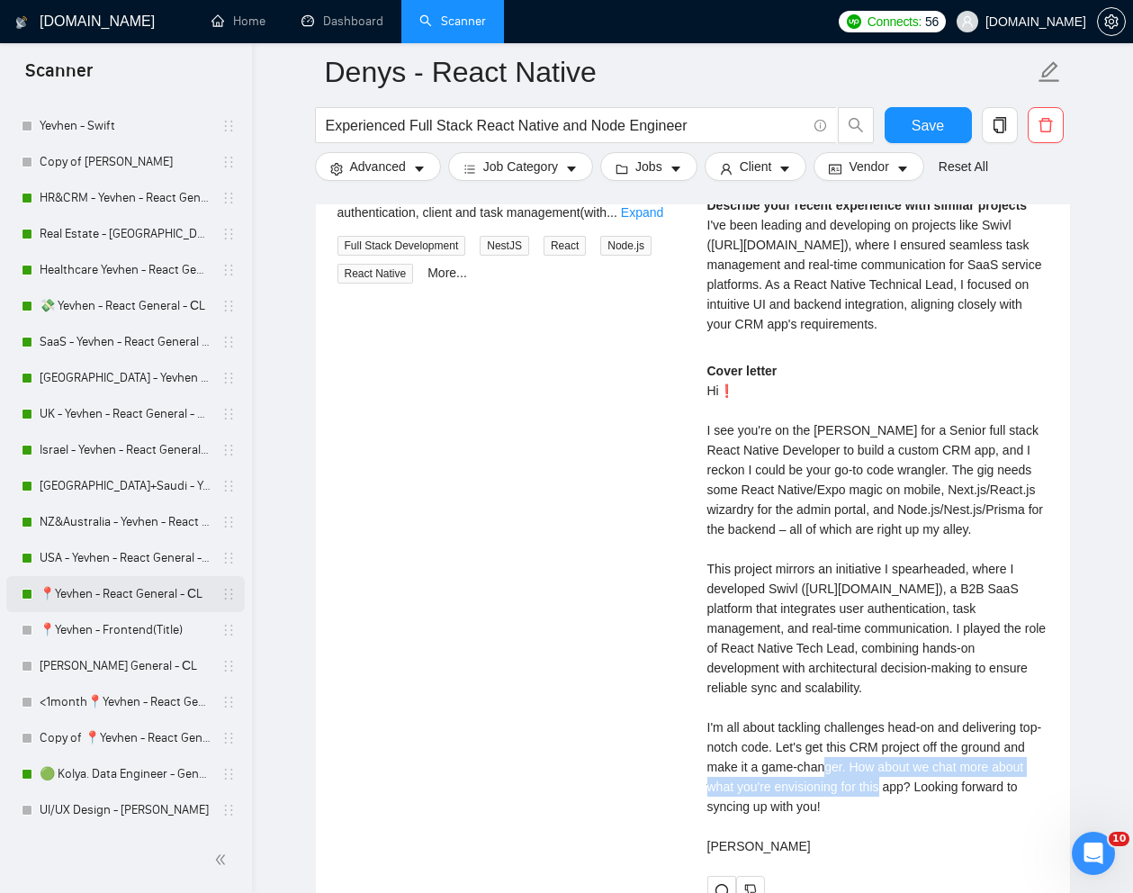
click at [77, 591] on link "📍Yevhen - React General - СL" at bounding box center [125, 594] width 171 height 36
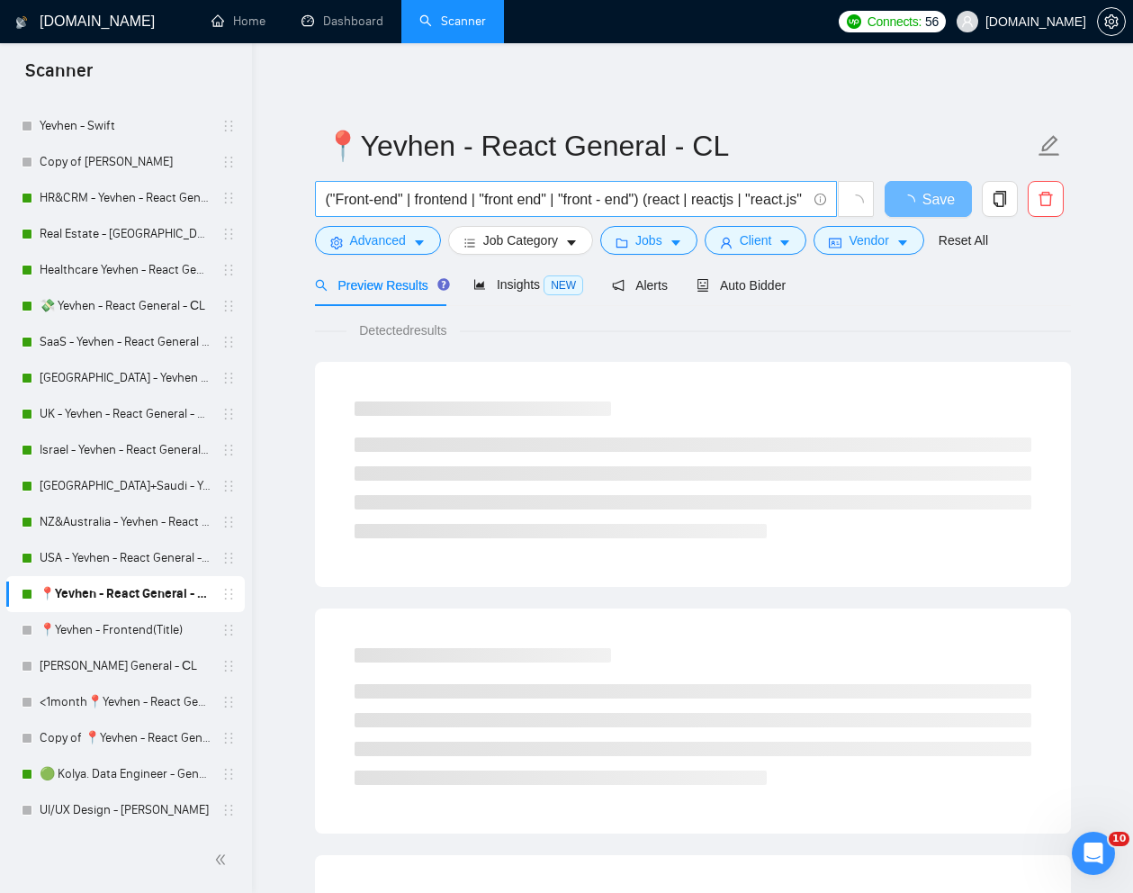
click at [537, 204] on input "("Front-end" | frontend | "front end" | "front - end") (react | reactjs | "reac…" at bounding box center [566, 199] width 481 height 23
paste input "Product Engineer (Front-End / MVP Prototyping) — Full-Time Project"
click at [971, 240] on link "Reset All" at bounding box center [964, 240] width 50 height 20
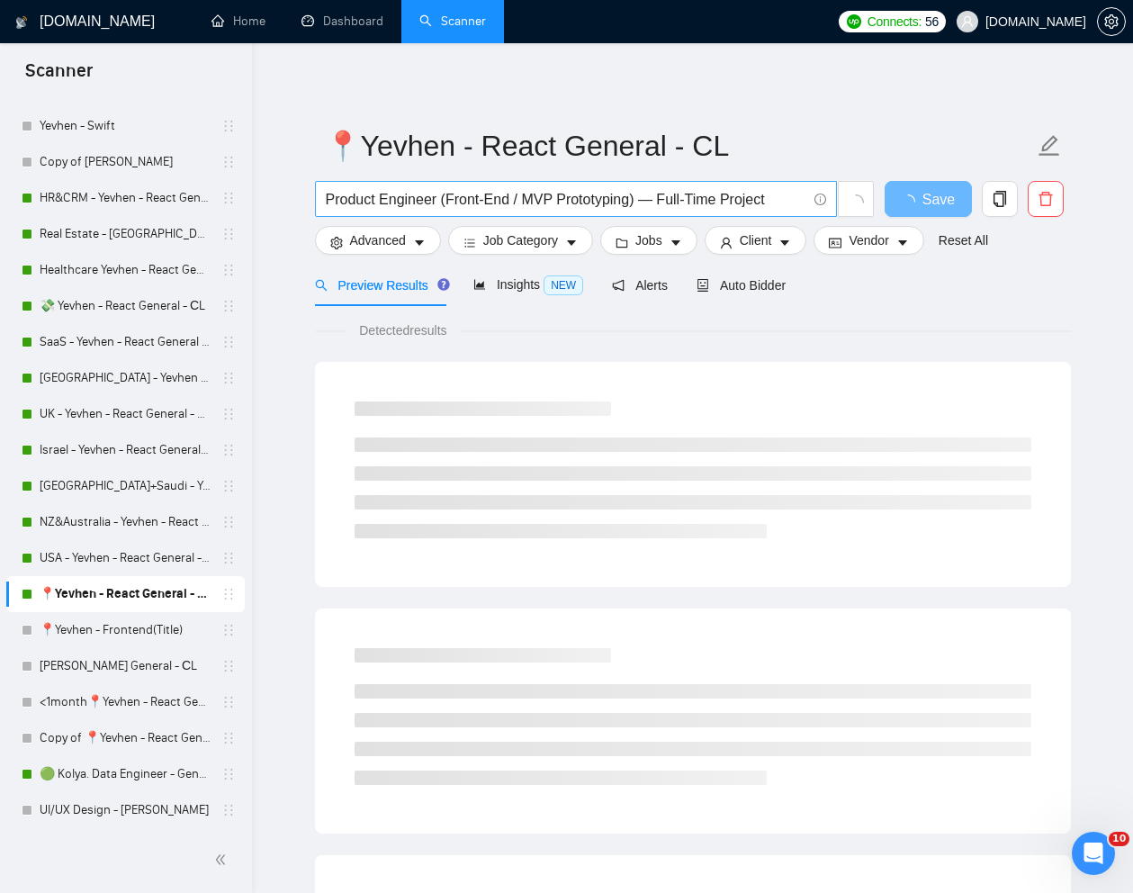
click at [448, 203] on input "Product Engineer (Front-End / MVP Prototyping) — Full-Time Project" at bounding box center [566, 199] width 481 height 23
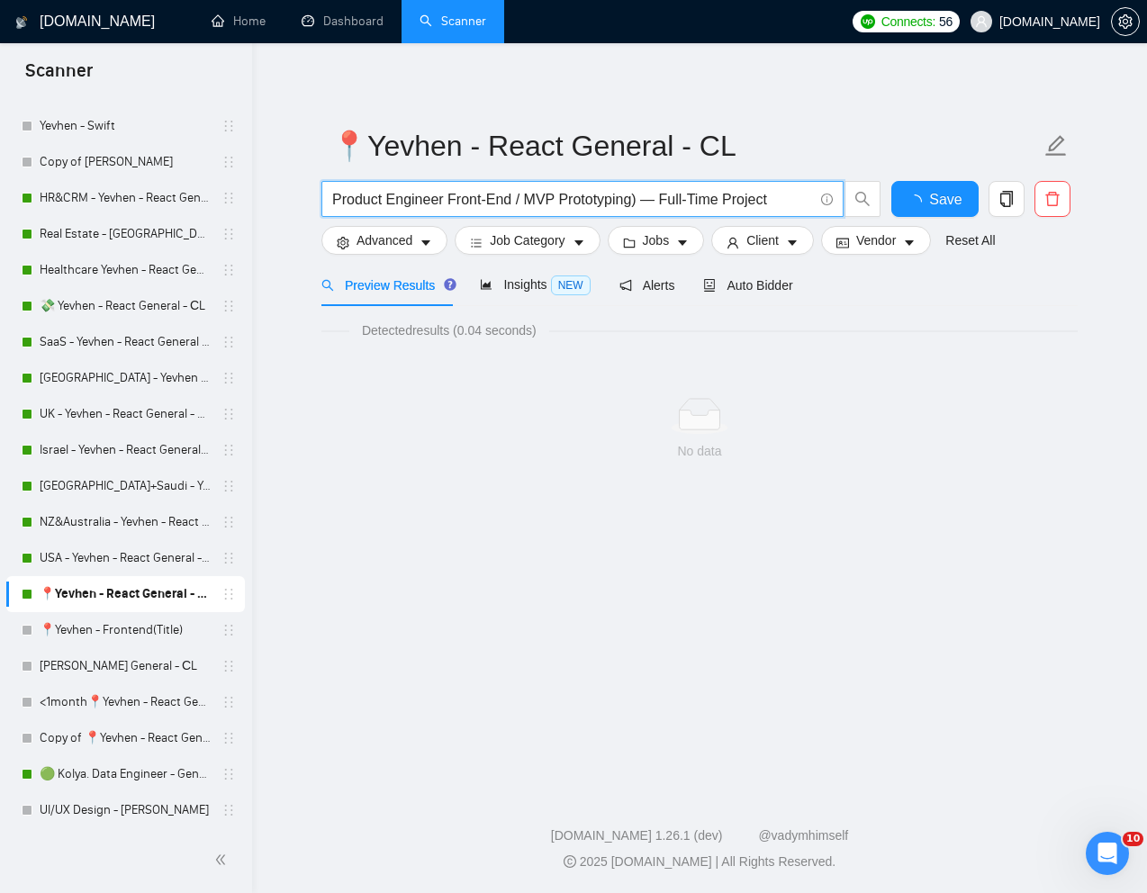
click at [518, 202] on input "Product Engineer Front-End / MVP Prototyping) — Full-Time Project" at bounding box center [572, 199] width 481 height 23
click at [633, 201] on input "Product Engineer Front-End MVP Prototyping) — Full-Time Project" at bounding box center [572, 199] width 481 height 23
drag, startPoint x: 781, startPoint y: 197, endPoint x: 636, endPoint y: 198, distance: 144.9
click at [636, 198] on input "Product Engineer Front-End MVP Prototyping — Full-Time Project" at bounding box center [572, 199] width 481 height 23
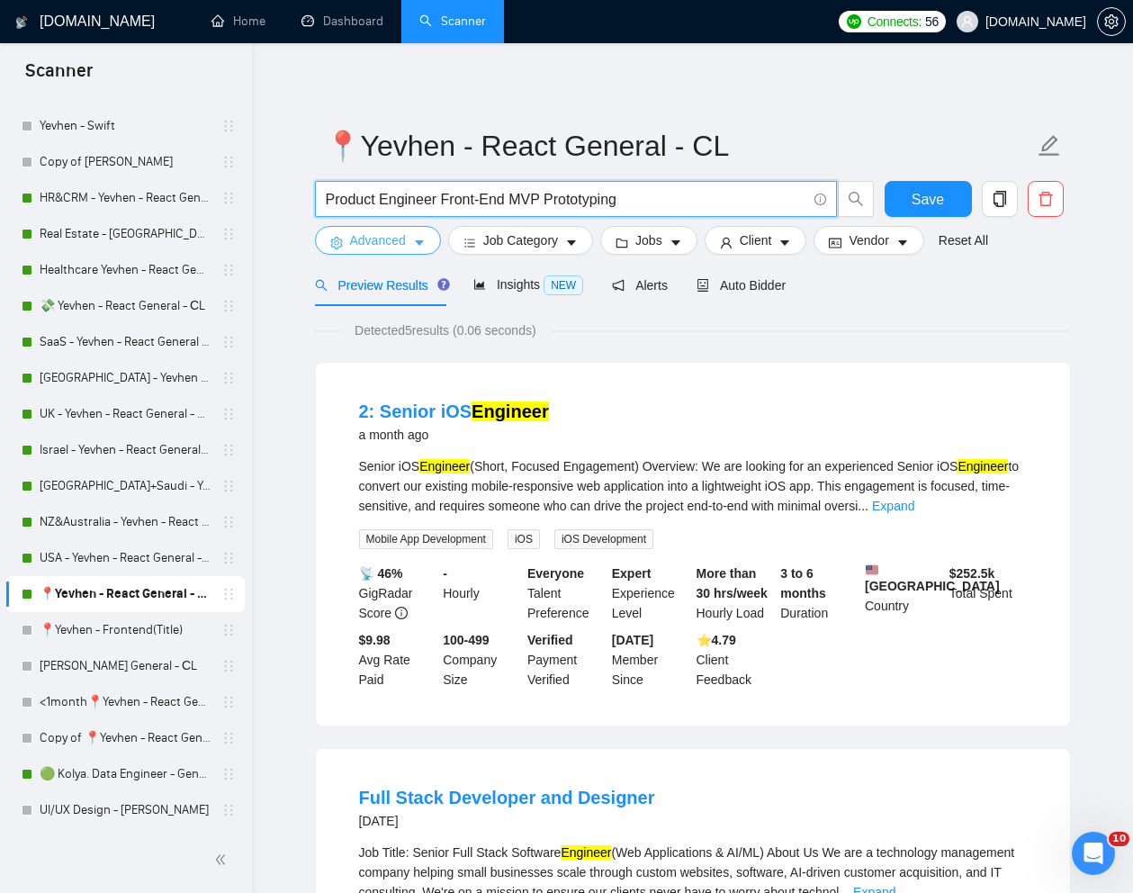
type input "Product Engineer Front-End MVP Prototyping"
click at [393, 239] on span "Advanced" at bounding box center [378, 240] width 56 height 20
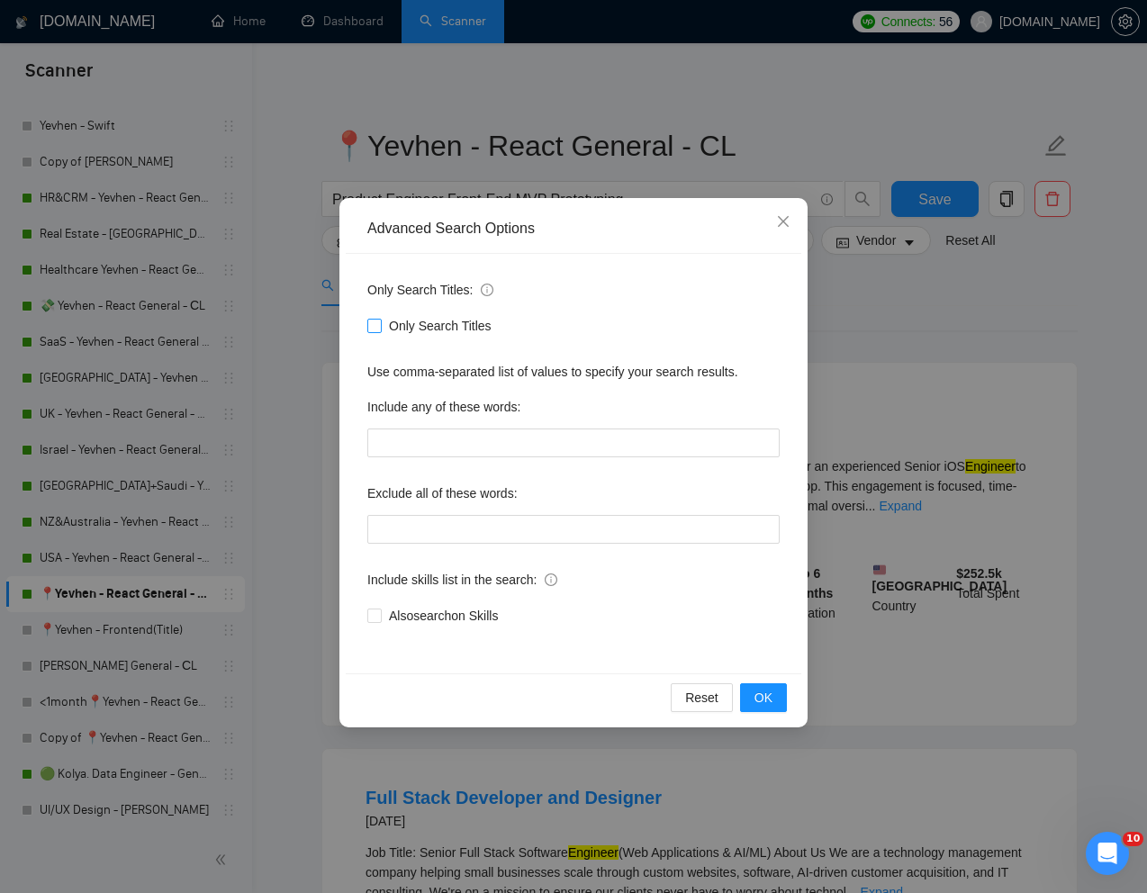
click at [372, 323] on input "Only Search Titles" at bounding box center [373, 325] width 13 height 13
checkbox input "true"
click at [760, 695] on span "OK" at bounding box center [763, 698] width 18 height 20
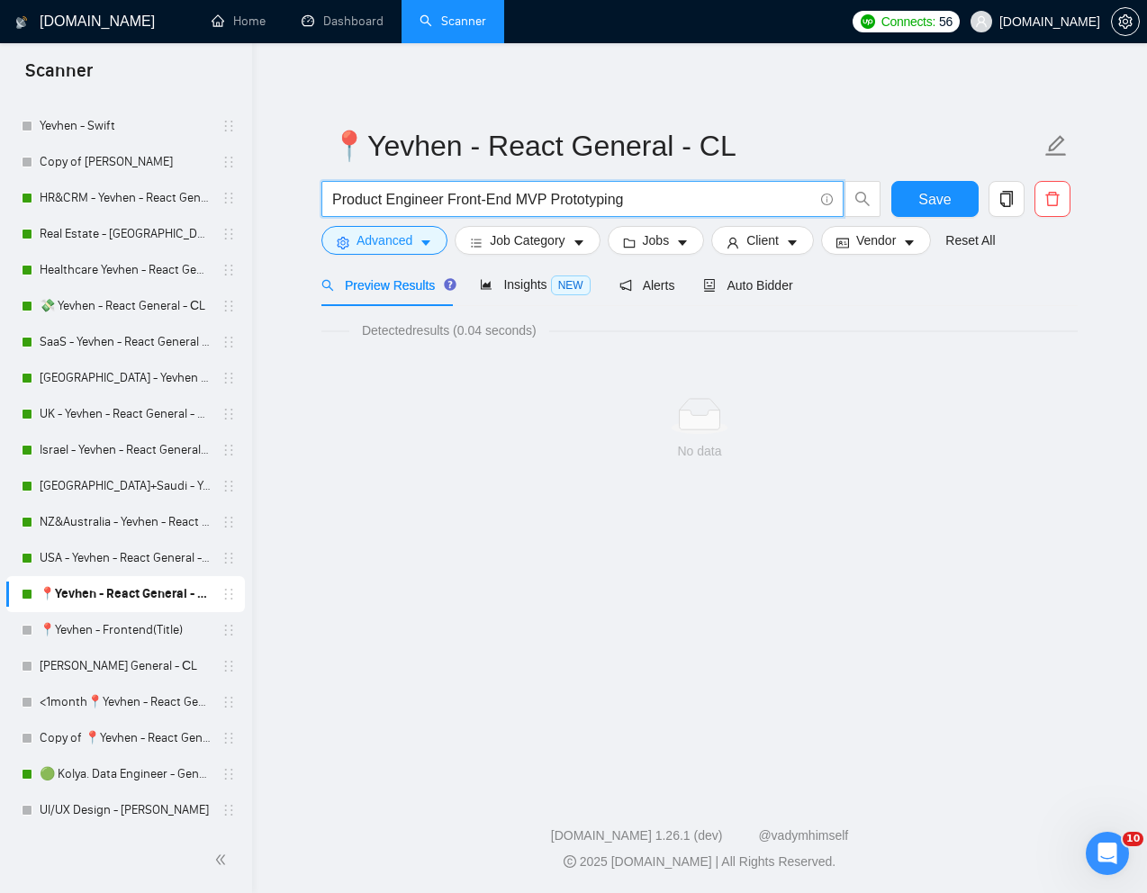
drag, startPoint x: 654, startPoint y: 191, endPoint x: 324, endPoint y: 198, distance: 329.6
click at [324, 198] on span "Product Engineer Front-End MVP Prototyping" at bounding box center [582, 199] width 522 height 36
paste input "(Front-End / MVP Prototyping) — Full-Time Project"
click at [332, 201] on input "Product Engineer (Front-End / MVP Prototyping) — Full-Time Project" at bounding box center [572, 199] width 481 height 23
click at [786, 200] on input ""Product Engineer (Front-End / MVP Prototyping) — Full-Time Project" at bounding box center [572, 199] width 481 height 23
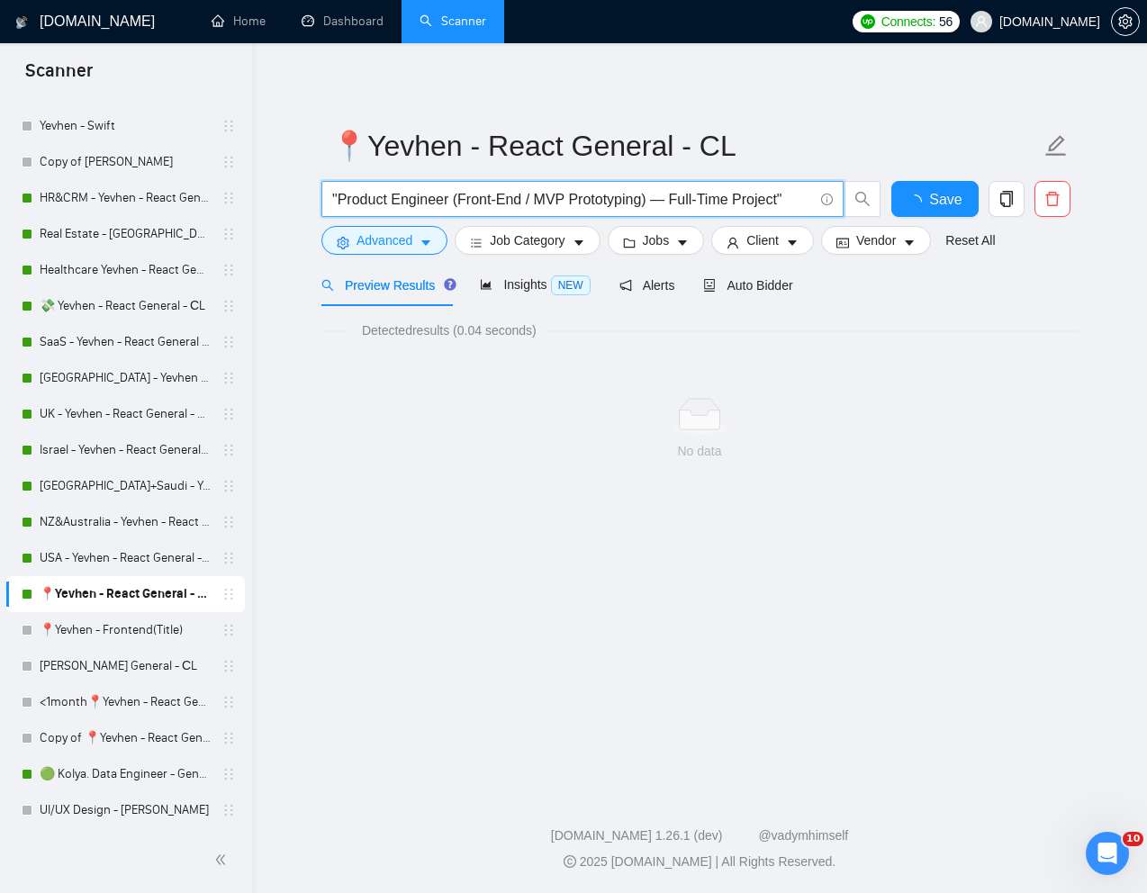
type input ""Product Engineer (Front-End / MVP Prototyping) — Full-Time Project""
click at [141, 672] on link "[PERSON_NAME] General - СL" at bounding box center [125, 666] width 171 height 36
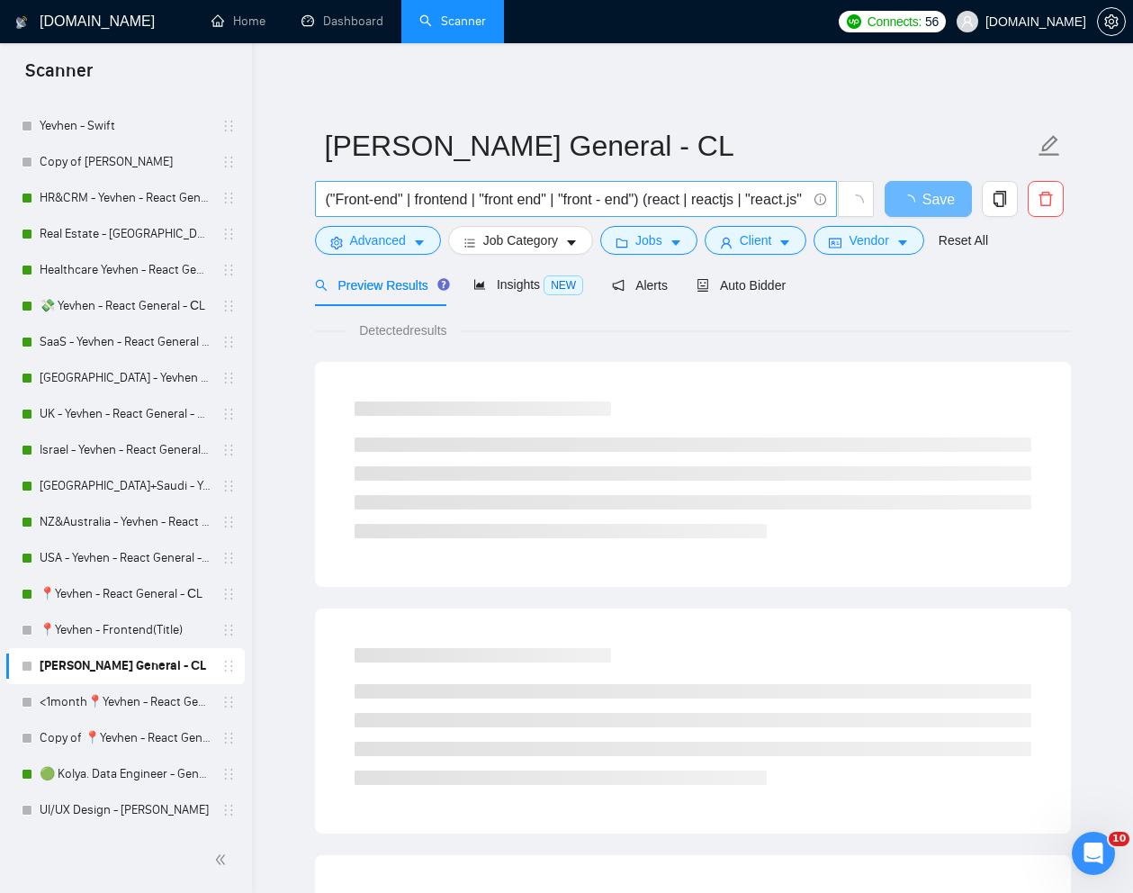
click at [662, 198] on input "("Front-end" | frontend | "front end" | "front - end") (react | reactjs | "reac…" at bounding box center [566, 199] width 481 height 23
paste input "Product Engineer (Front-End / MVP Prototyping) — Full-Time Project"
click at [988, 237] on link "Reset All" at bounding box center [964, 240] width 50 height 20
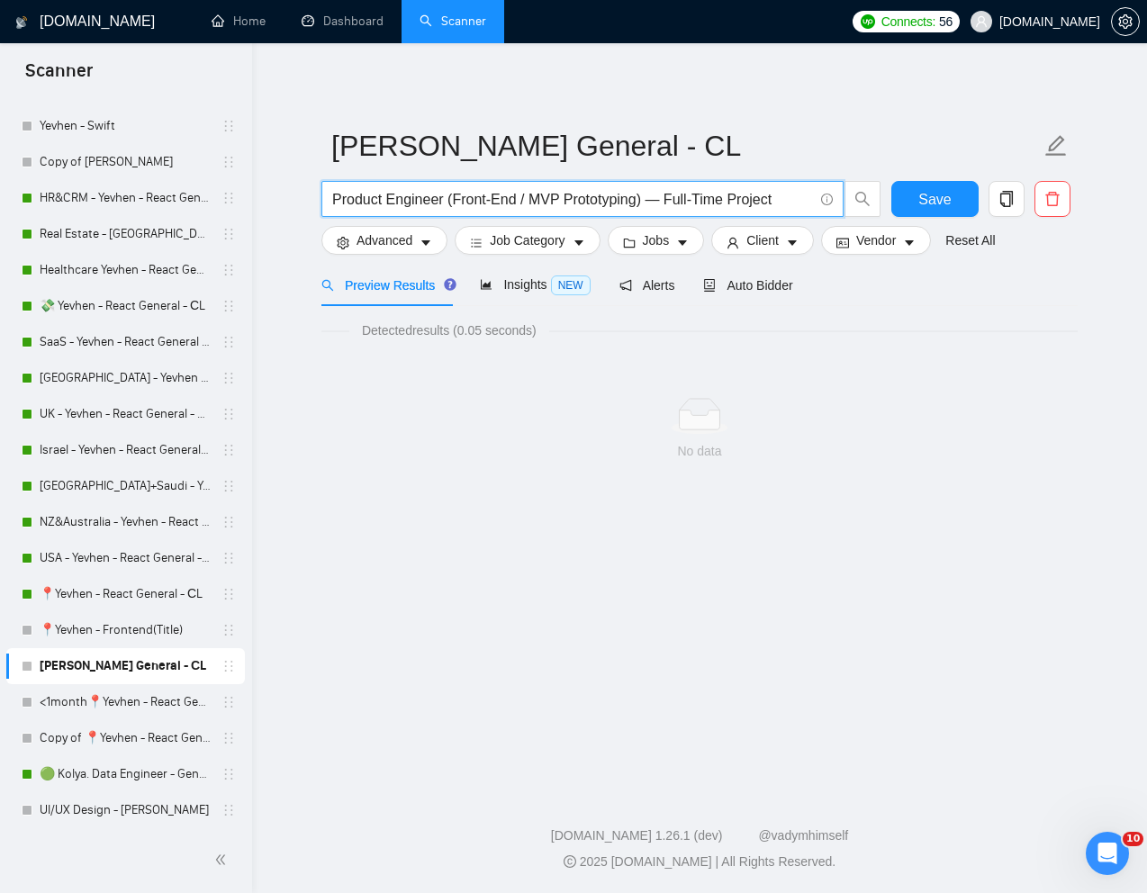
drag, startPoint x: 665, startPoint y: 199, endPoint x: 450, endPoint y: 201, distance: 215.2
click at [450, 201] on input "Product Engineer (Front-End / MVP Prototyping) — Full-Time Project" at bounding box center [572, 199] width 481 height 23
type input "Product Engineer Full-Time Project"
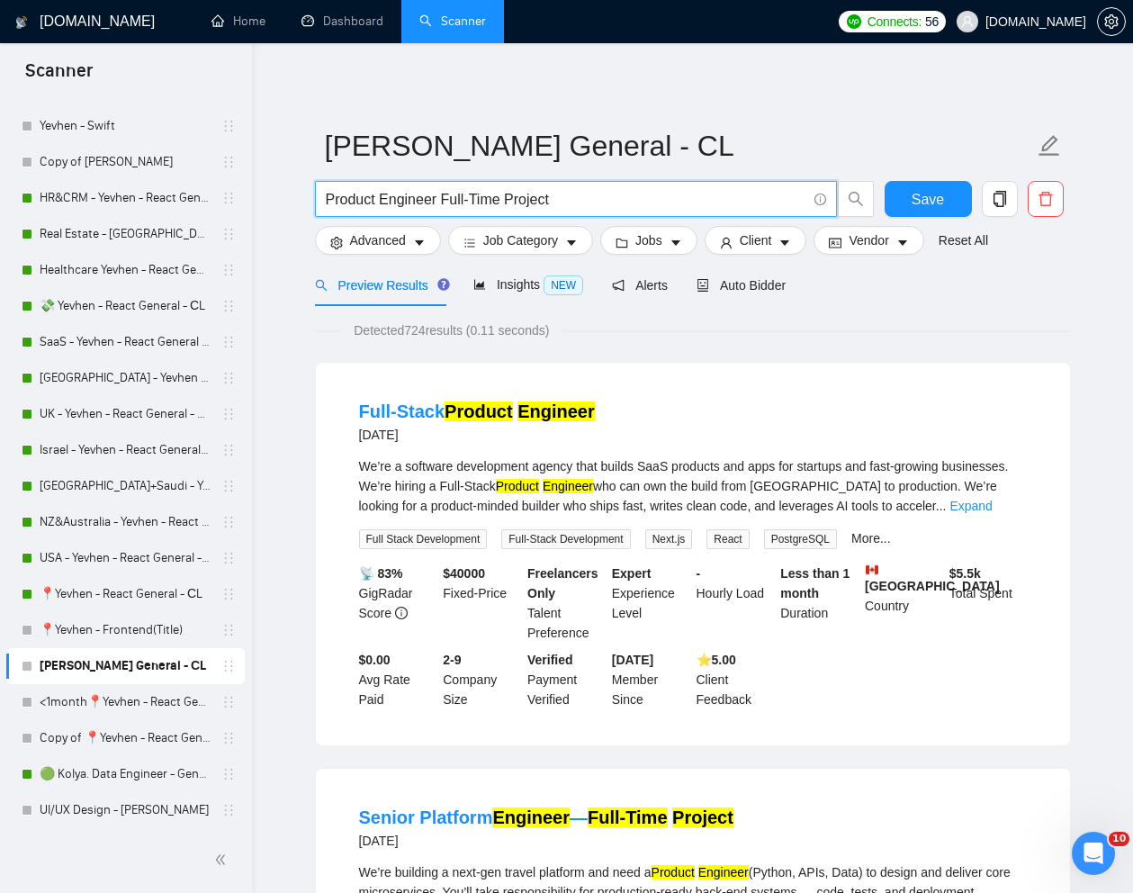
drag, startPoint x: 575, startPoint y: 197, endPoint x: 287, endPoint y: 196, distance: 288.1
click at [95, 627] on link "📍Yevhen - Frontend(Title)" at bounding box center [125, 630] width 171 height 36
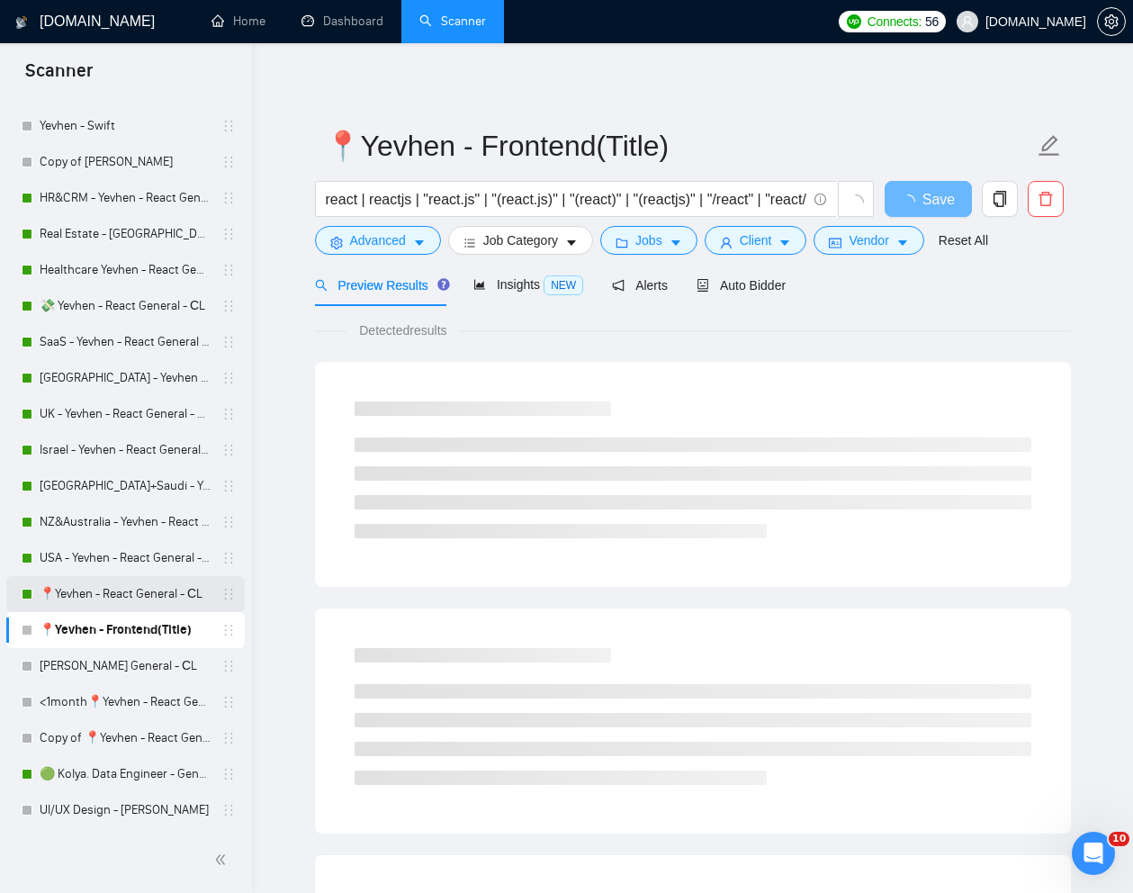
click at [121, 600] on link "📍Yevhen - React General - СL" at bounding box center [125, 594] width 171 height 36
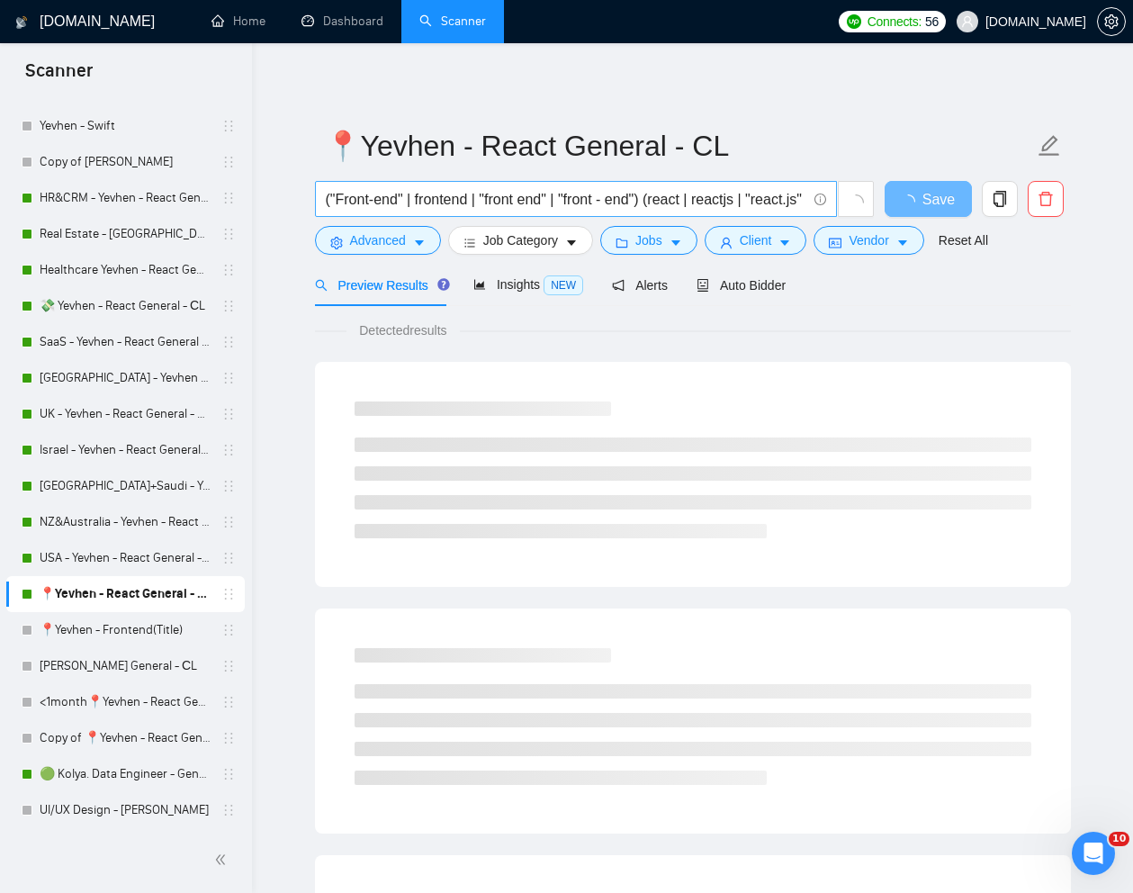
click at [690, 199] on input "("Front-end" | frontend | "front end" | "front - end") (react | reactjs | "reac…" at bounding box center [566, 199] width 481 height 23
paste input "Product Engineer Full-Time Project"
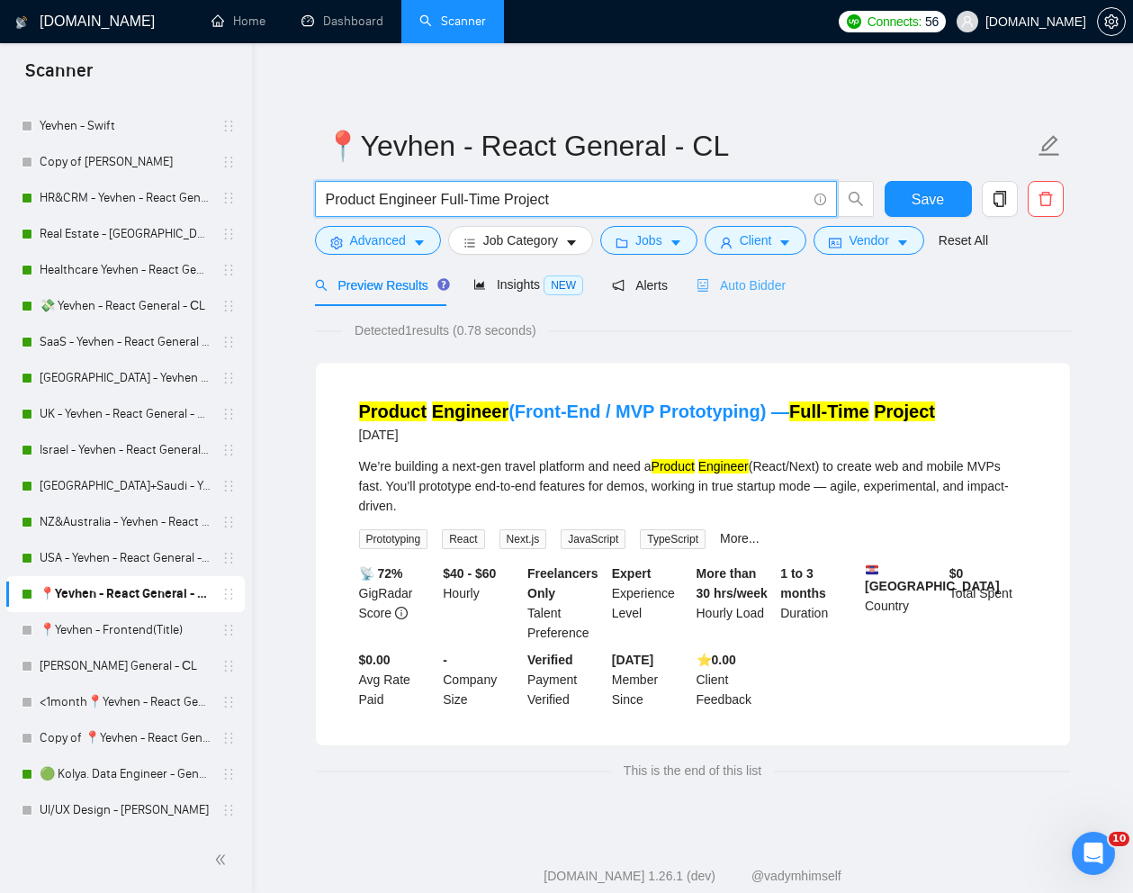
type input "Product Engineer Full-Time Project"
click at [755, 283] on span "Auto Bidder" at bounding box center [741, 285] width 89 height 14
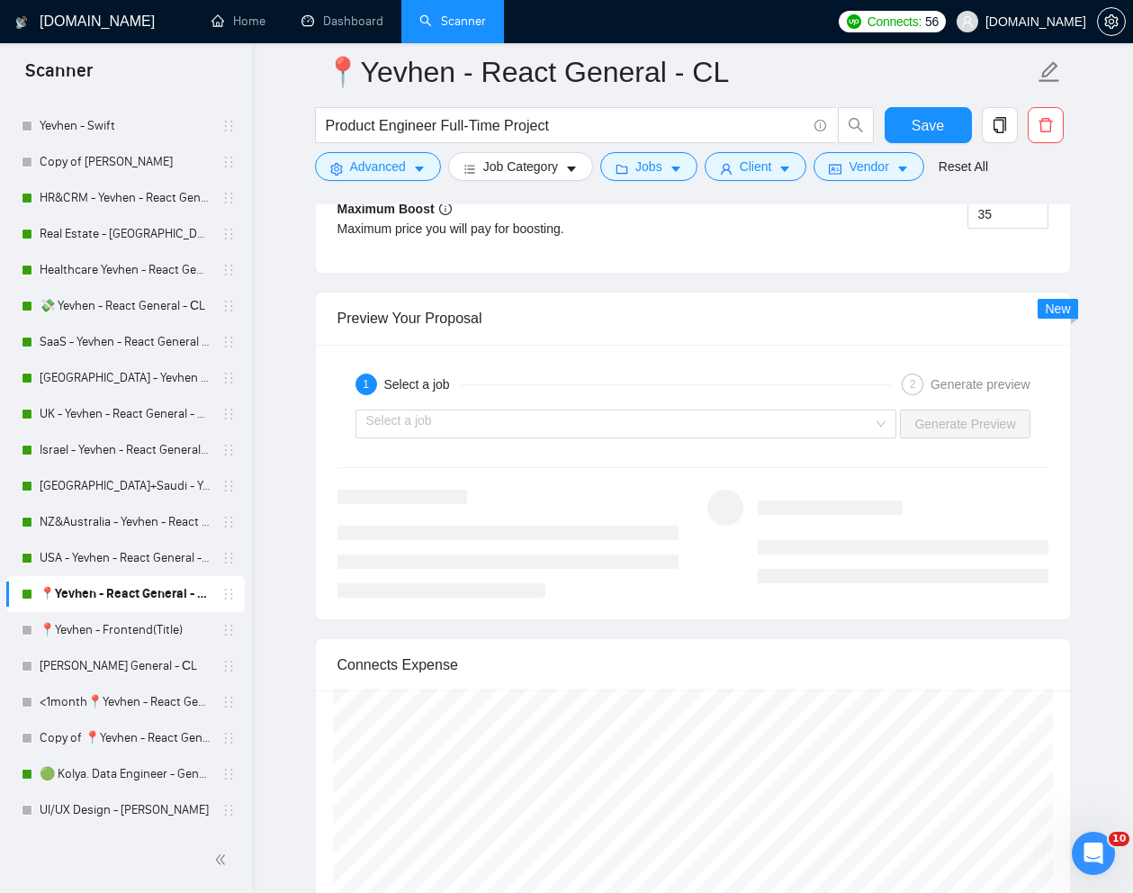
scroll to position [3518, 0]
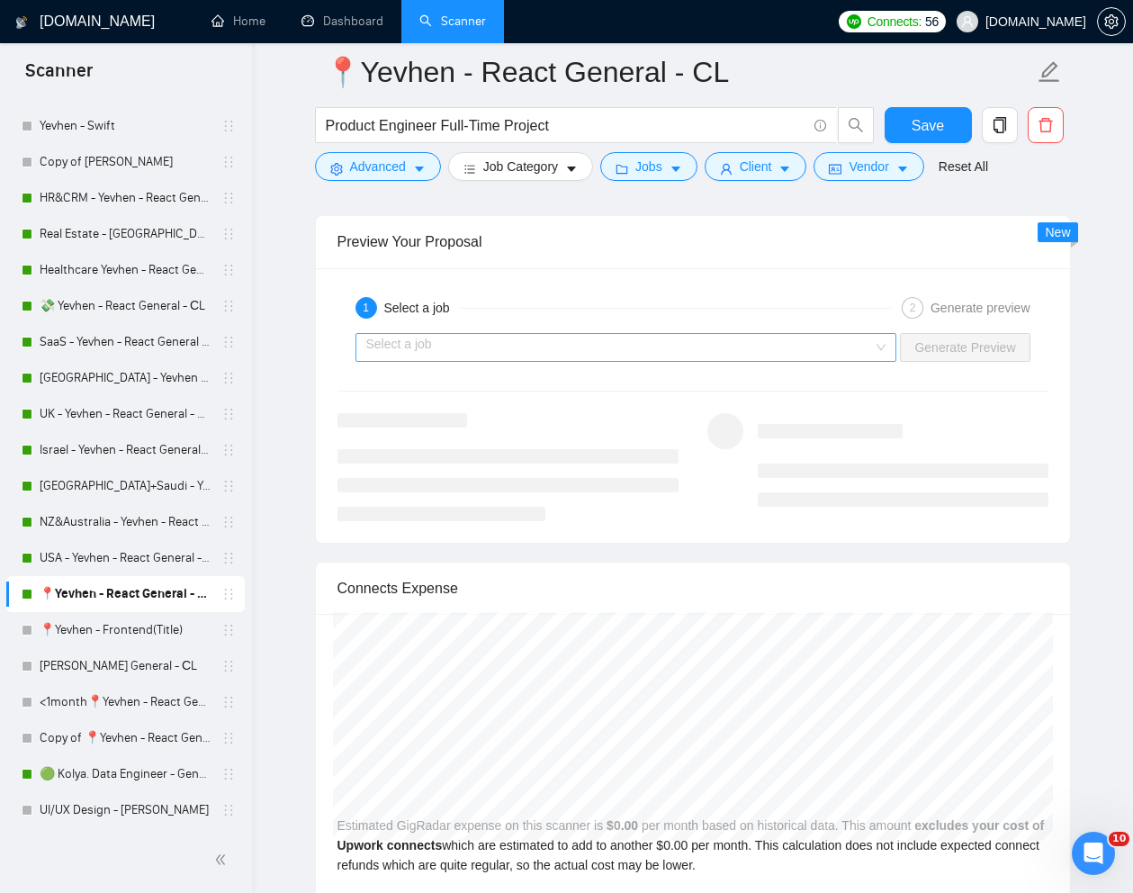
click at [808, 361] on input "search" at bounding box center [620, 347] width 508 height 27
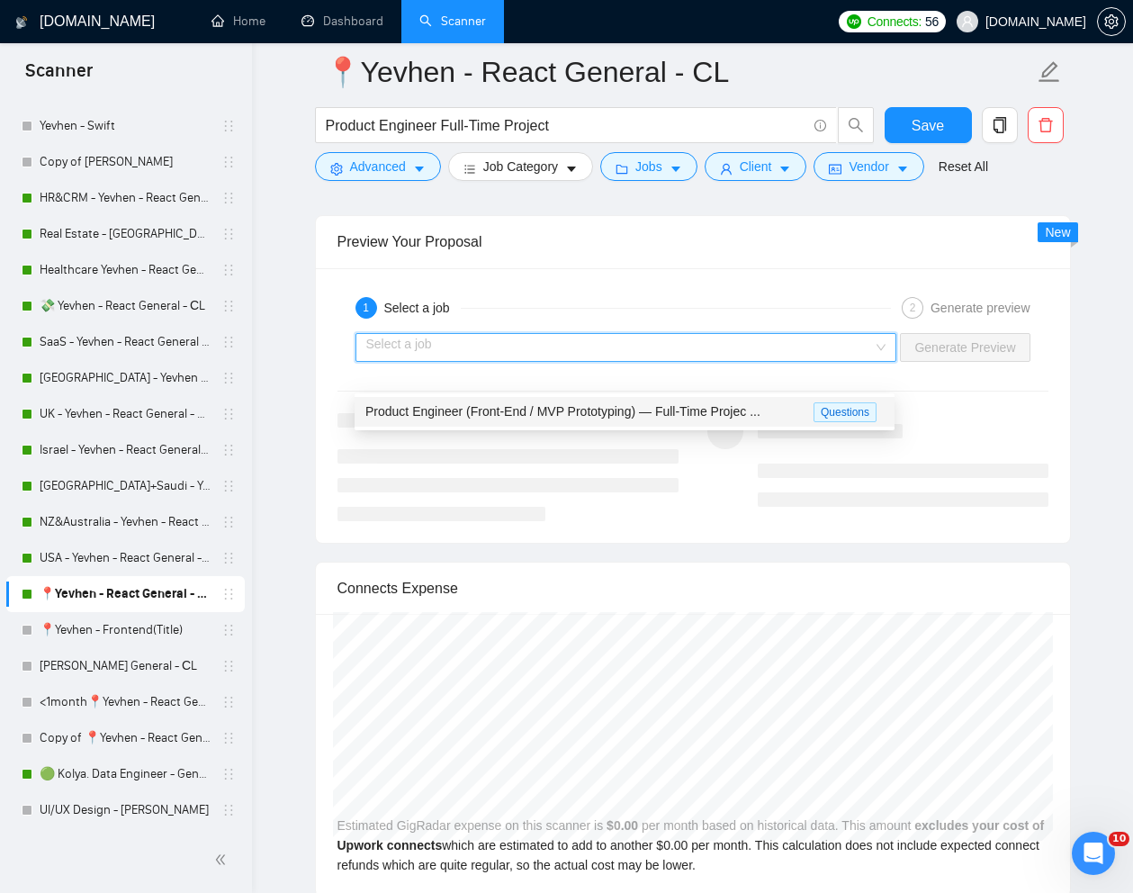
click at [718, 415] on span "Product Engineer (Front-End / MVP Prototyping) — Full-Time Projec ..." at bounding box center [562, 411] width 395 height 14
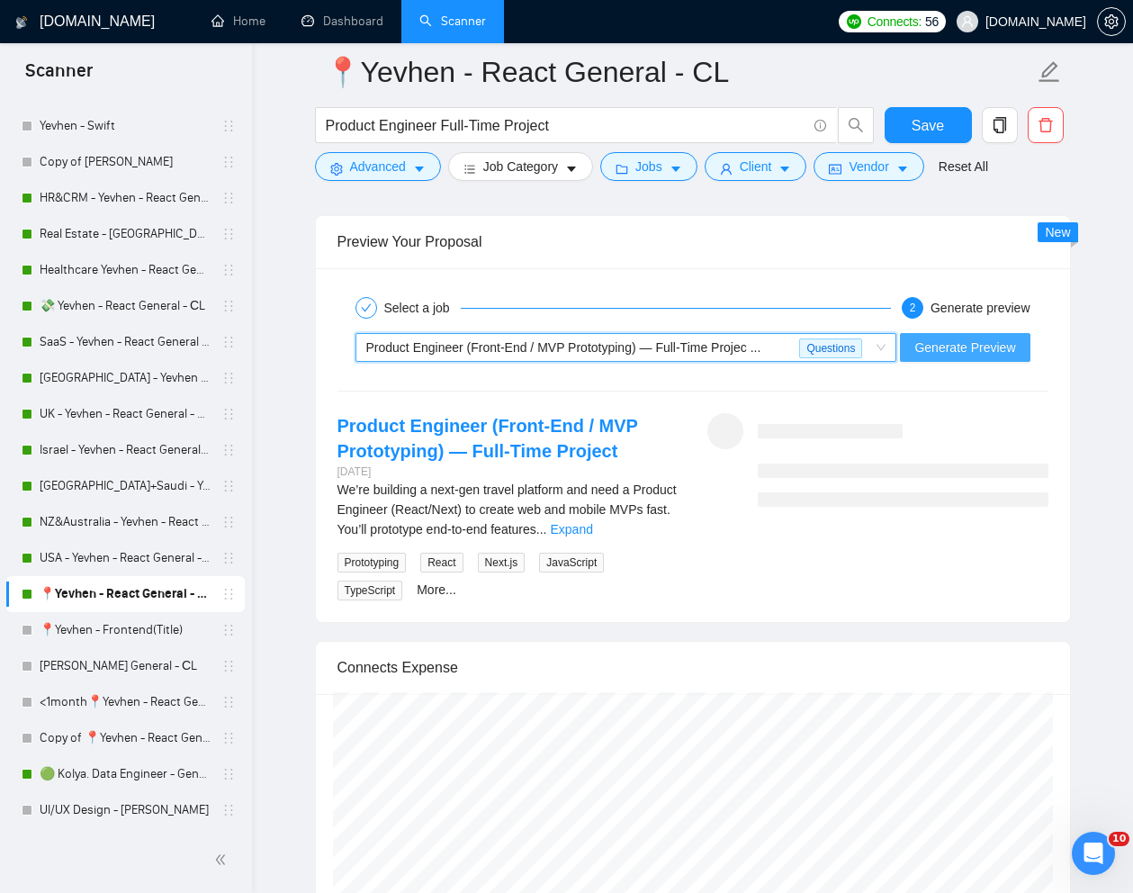
click at [947, 357] on span "Generate Preview" at bounding box center [965, 348] width 101 height 20
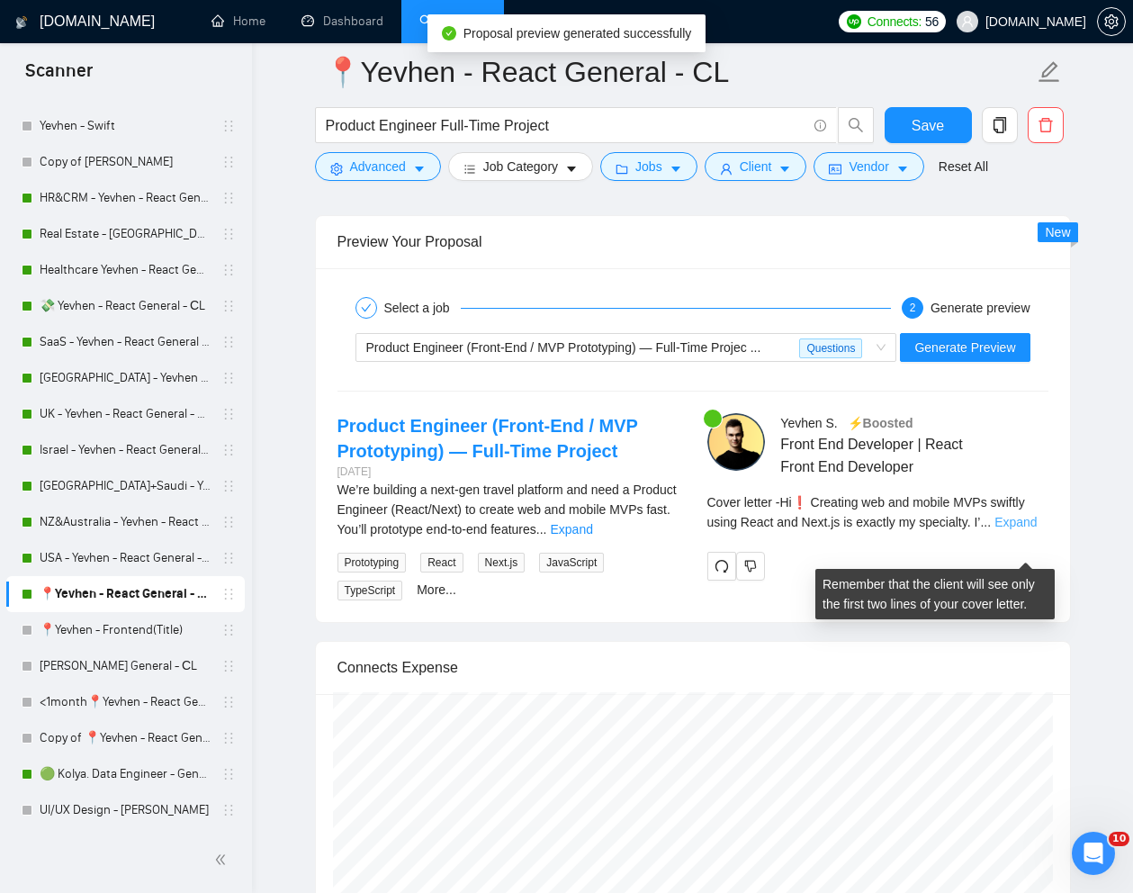
click at [1015, 529] on link "Expand" at bounding box center [1016, 522] width 42 height 14
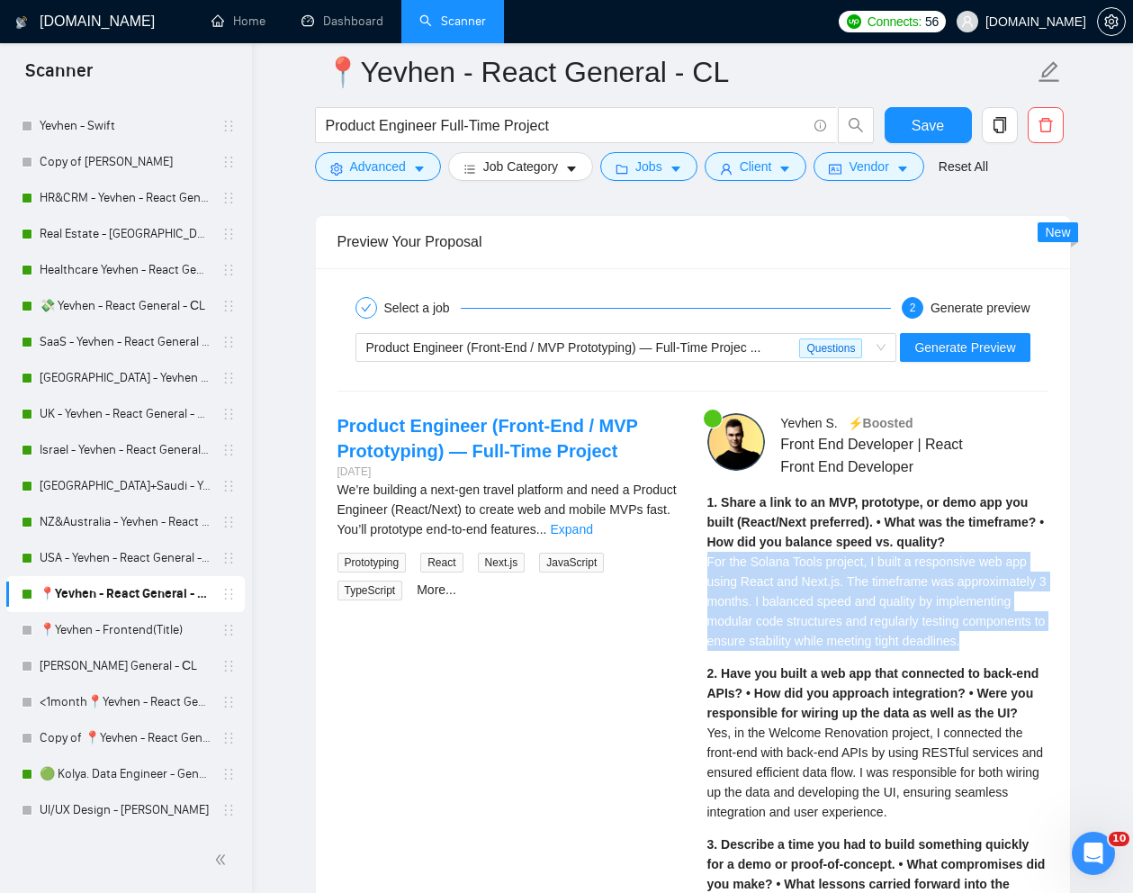
drag, startPoint x: 708, startPoint y: 596, endPoint x: 988, endPoint y: 672, distance: 290.2
click at [988, 651] on div "1. Share a link to an MVP, prototype, or demo app you built (React/Next preferr…" at bounding box center [878, 571] width 341 height 158
copy span "For the Solana Tools project, I built a responsive web app using React and Next…"
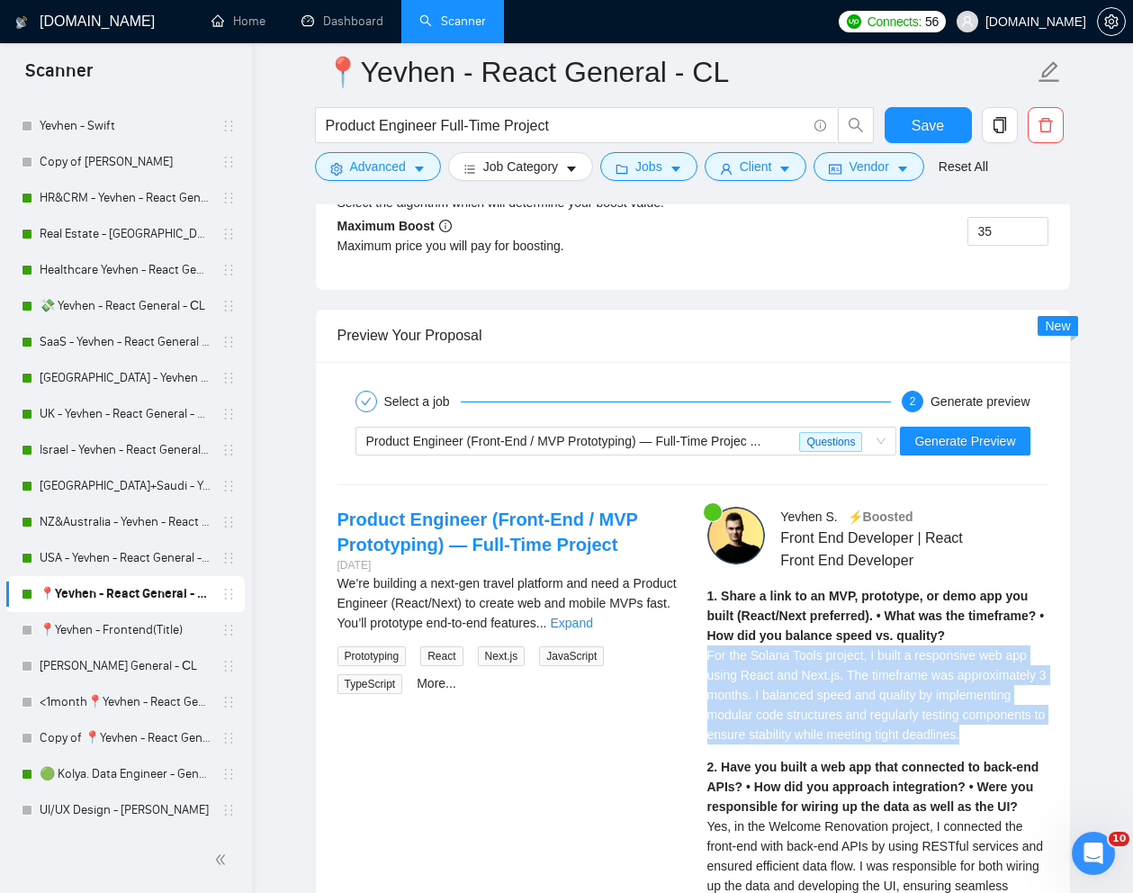
scroll to position [3395, 0]
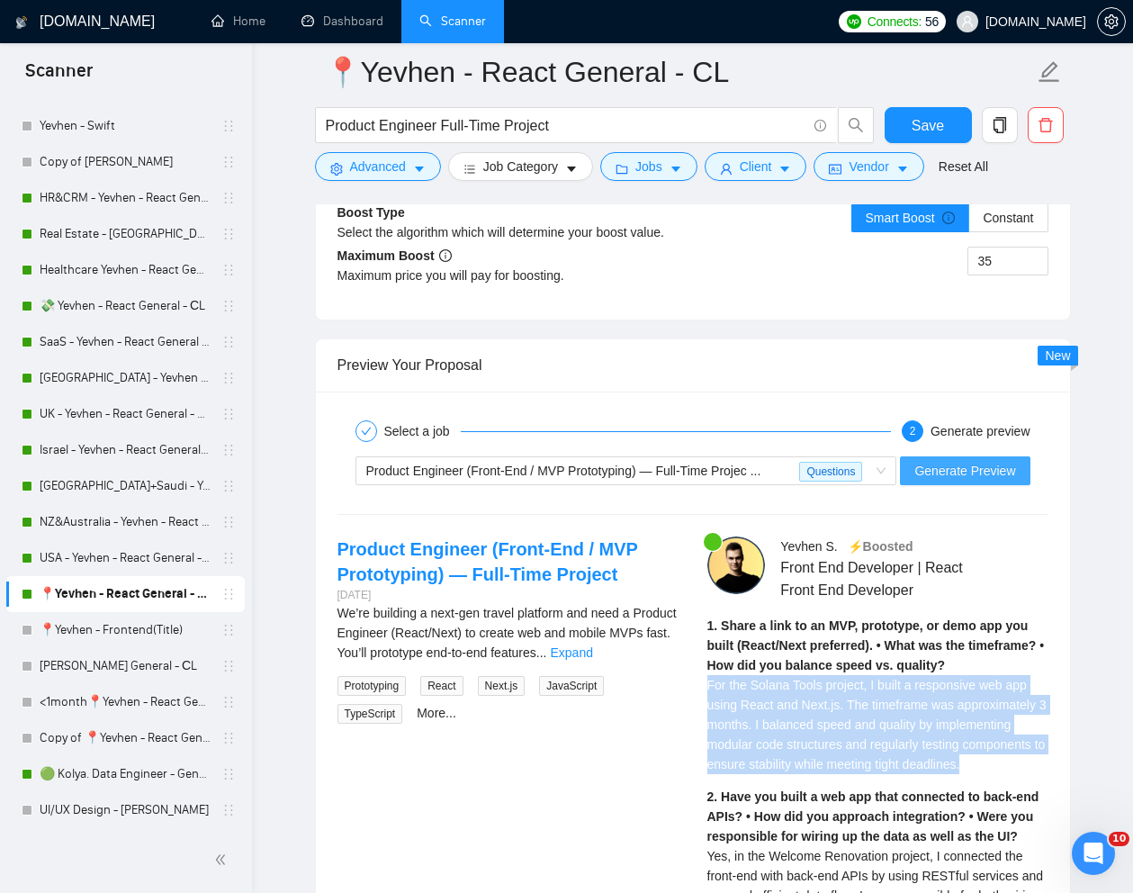
click at [965, 481] on span "Generate Preview" at bounding box center [965, 471] width 101 height 20
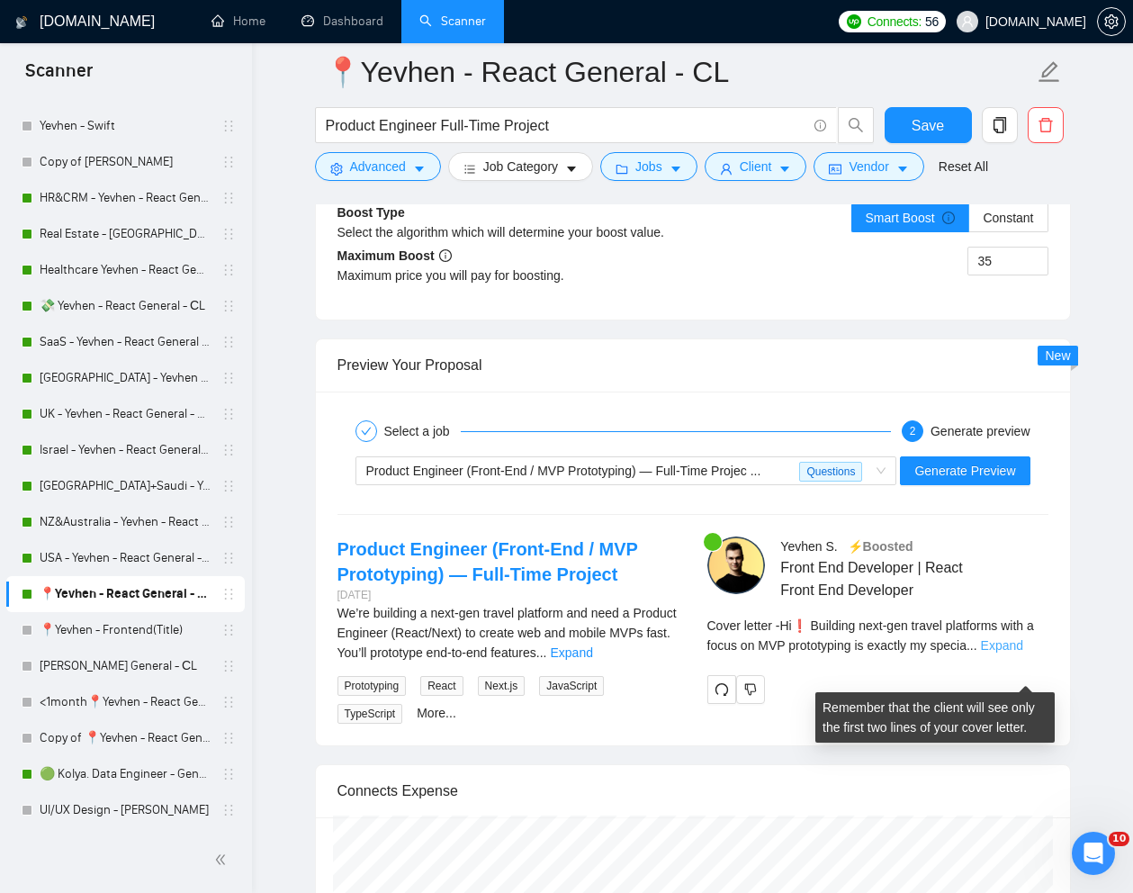
click at [1009, 653] on link "Expand" at bounding box center [1002, 645] width 42 height 14
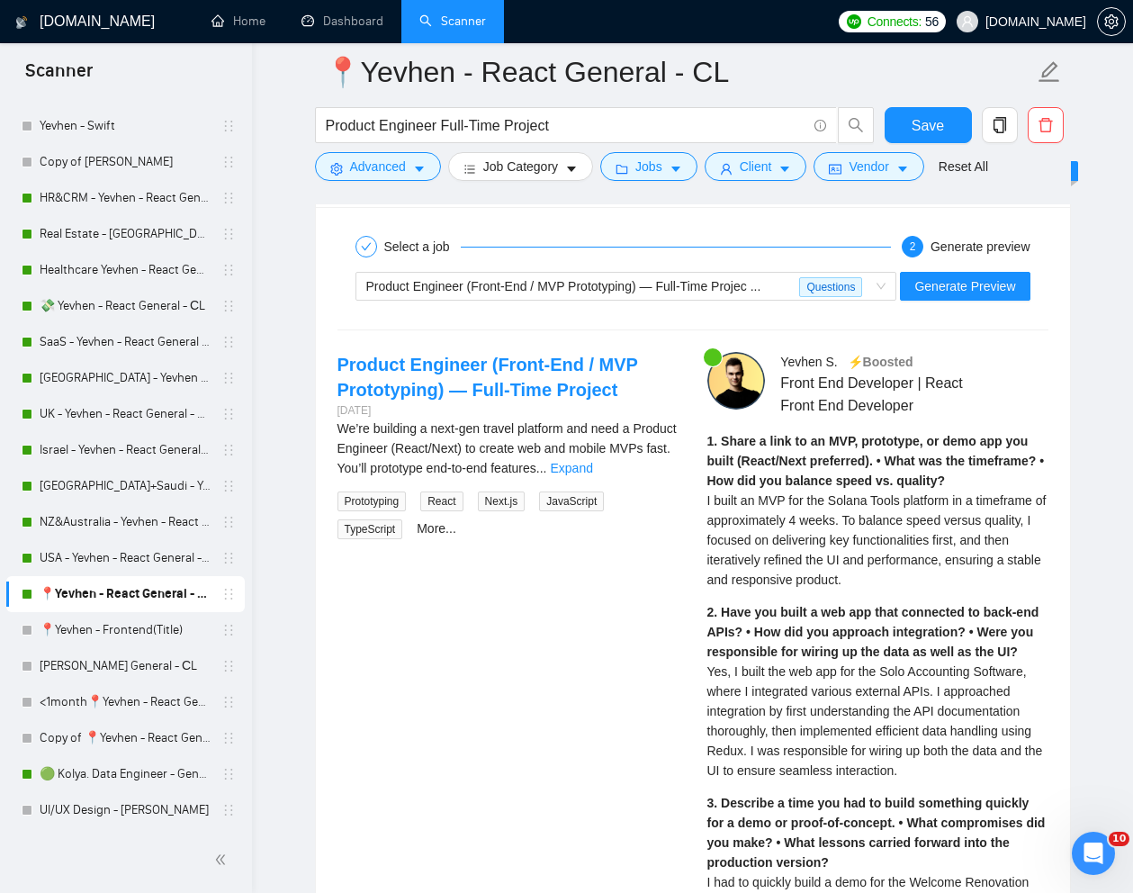
scroll to position [3593, 0]
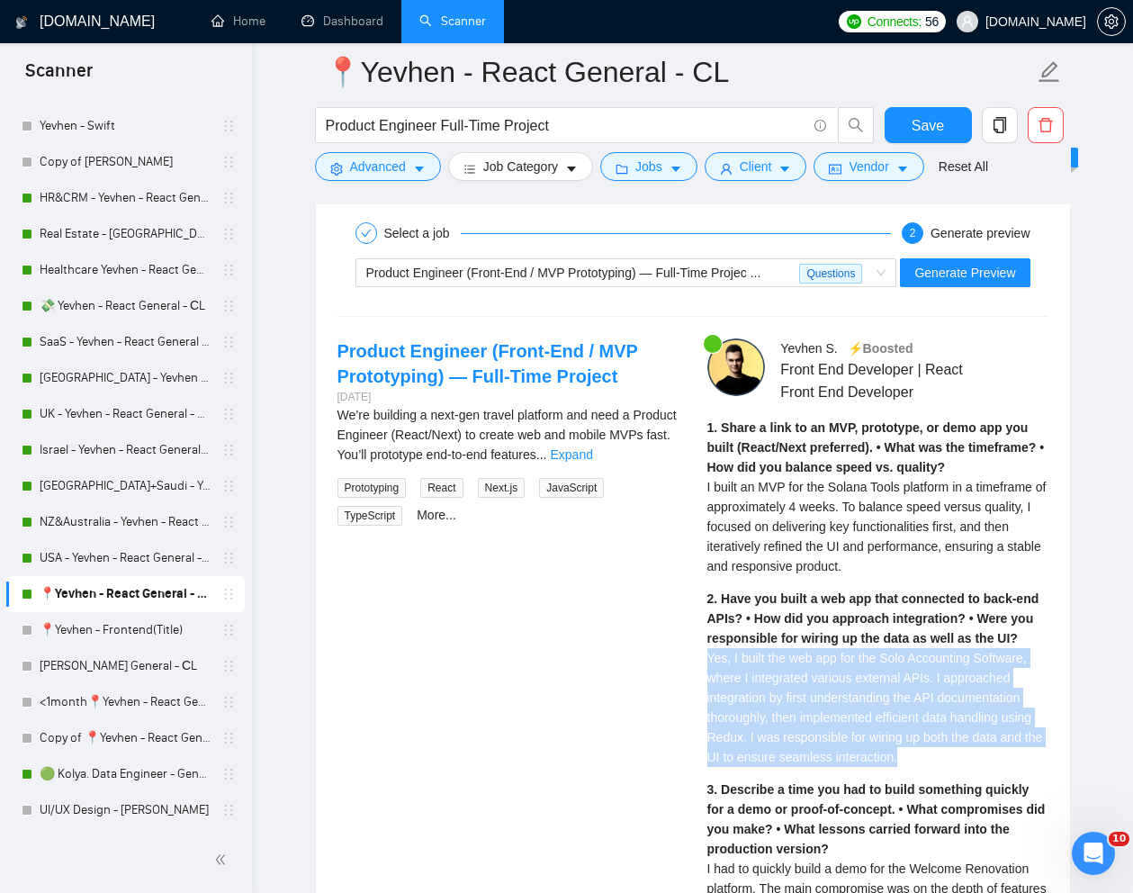
drag, startPoint x: 708, startPoint y: 691, endPoint x: 955, endPoint y: 790, distance: 265.8
click at [955, 767] on div "2. Have you built a web app that connected to back-end APIs? • How did you appr…" at bounding box center [878, 678] width 341 height 178
copy span "Yes, I built the web app for the Solo Accounting Software, where I integrated v…"
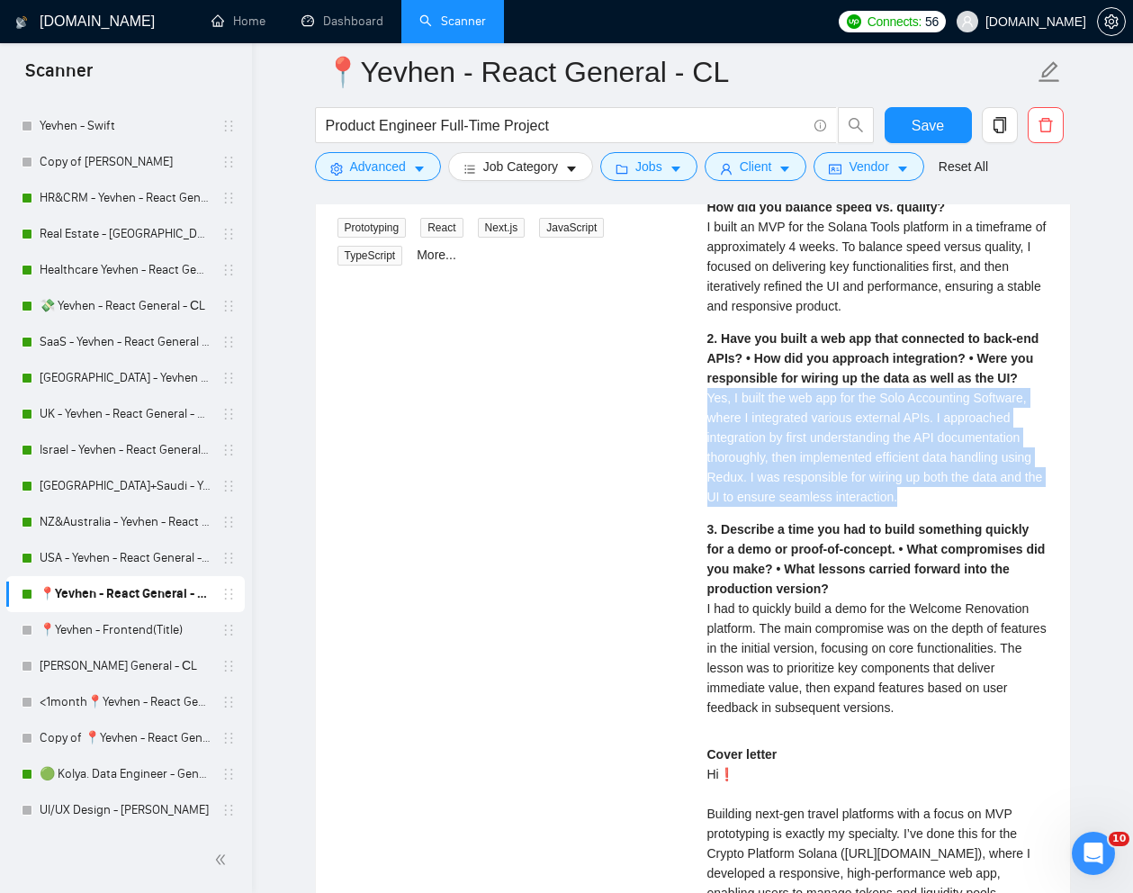
scroll to position [3856, 0]
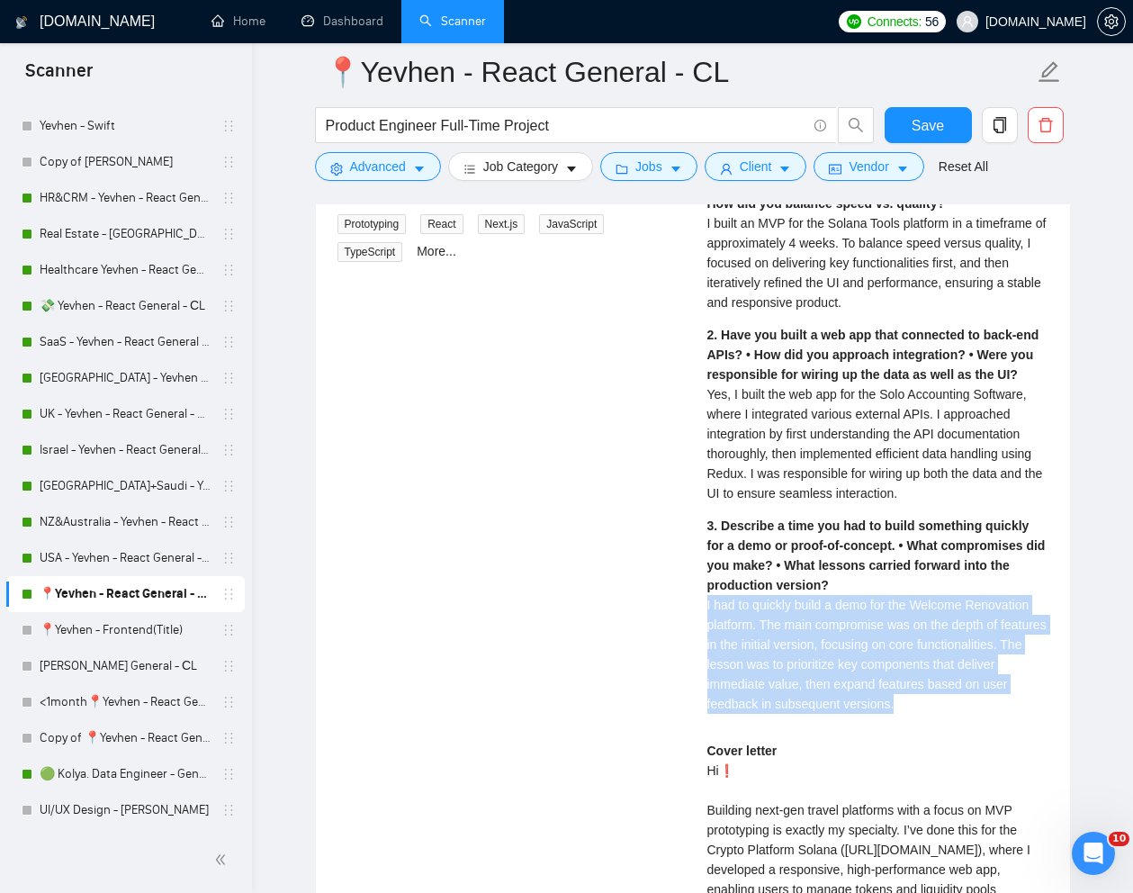
drag, startPoint x: 703, startPoint y: 632, endPoint x: 1042, endPoint y: 728, distance: 352.8
click at [1042, 728] on div "[PERSON_NAME] ⚡️Boosted Front End Developer | React Front End Developer 1. Shar…" at bounding box center [878, 581] width 370 height 1012
copy span "I had to quickly build a demo for the Welcome Renovation platform. The main com…"
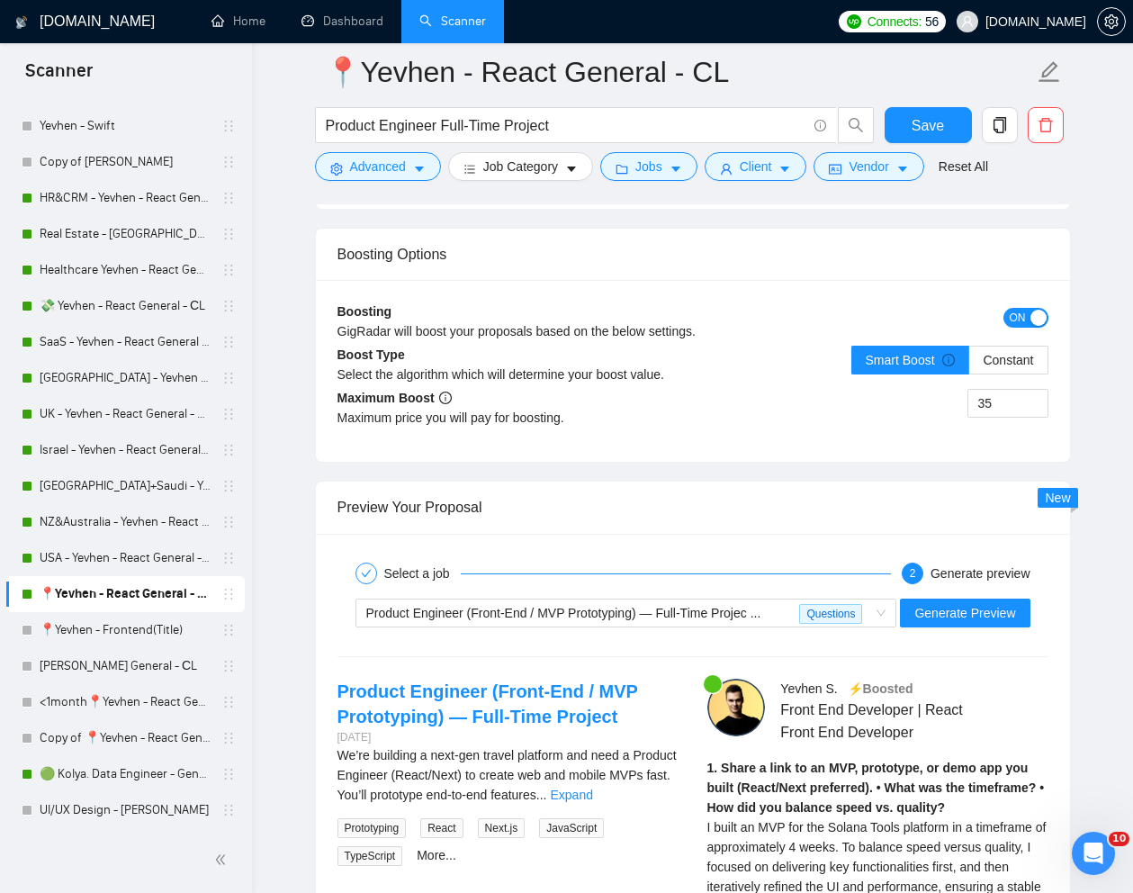
scroll to position [3228, 0]
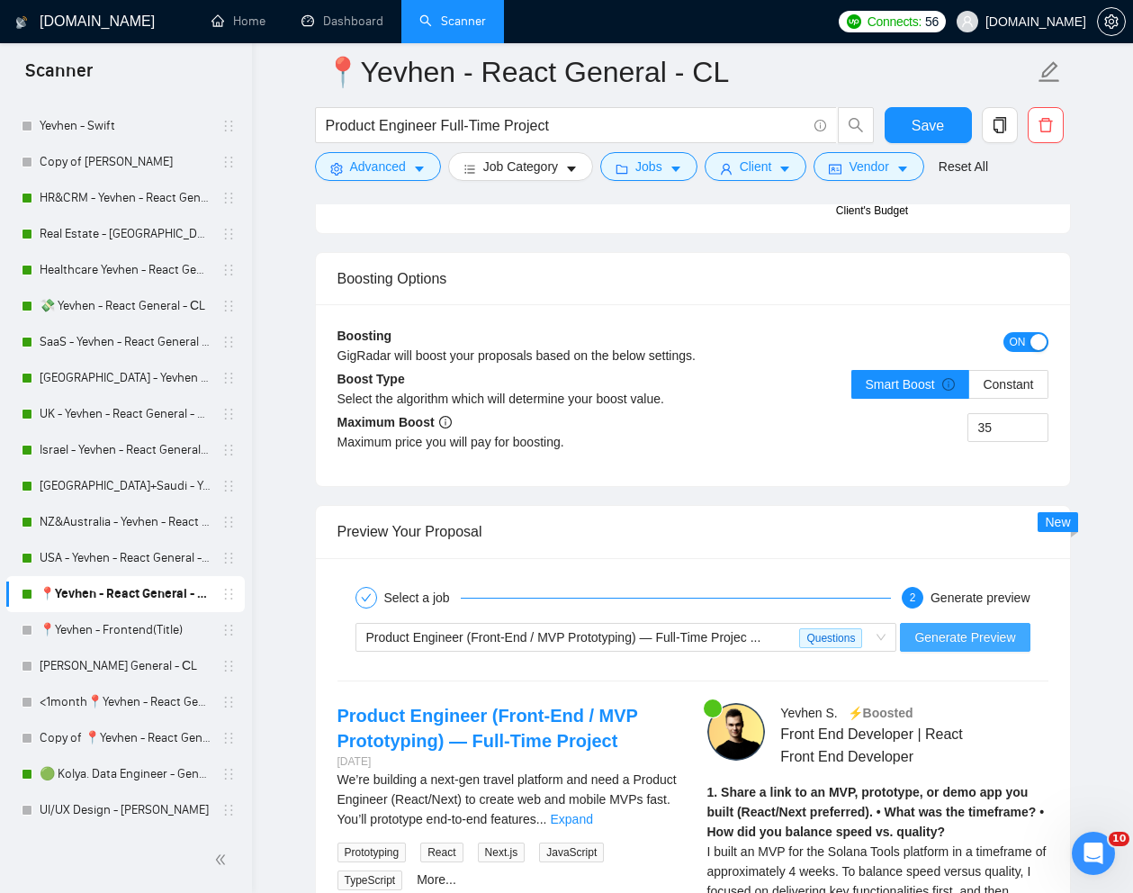
click at [961, 652] on button "Generate Preview" at bounding box center [965, 637] width 130 height 29
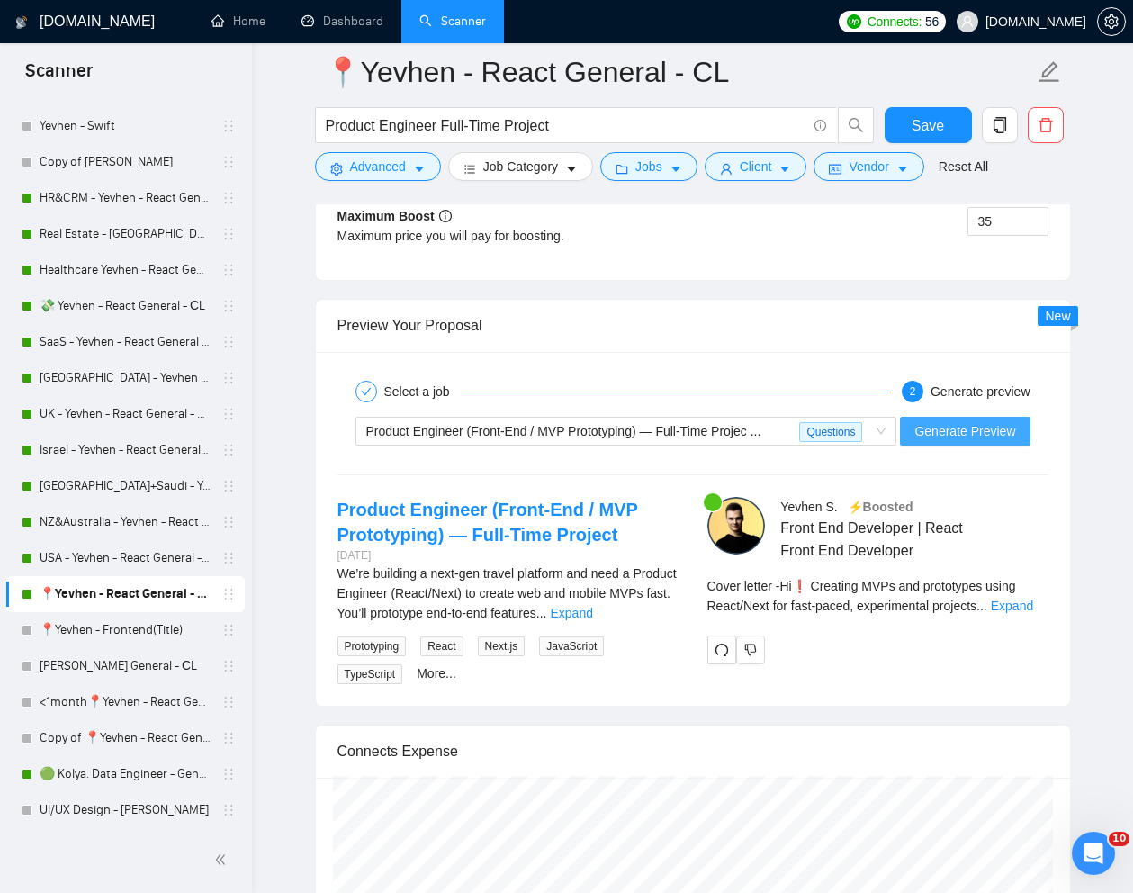
scroll to position [3494, 0]
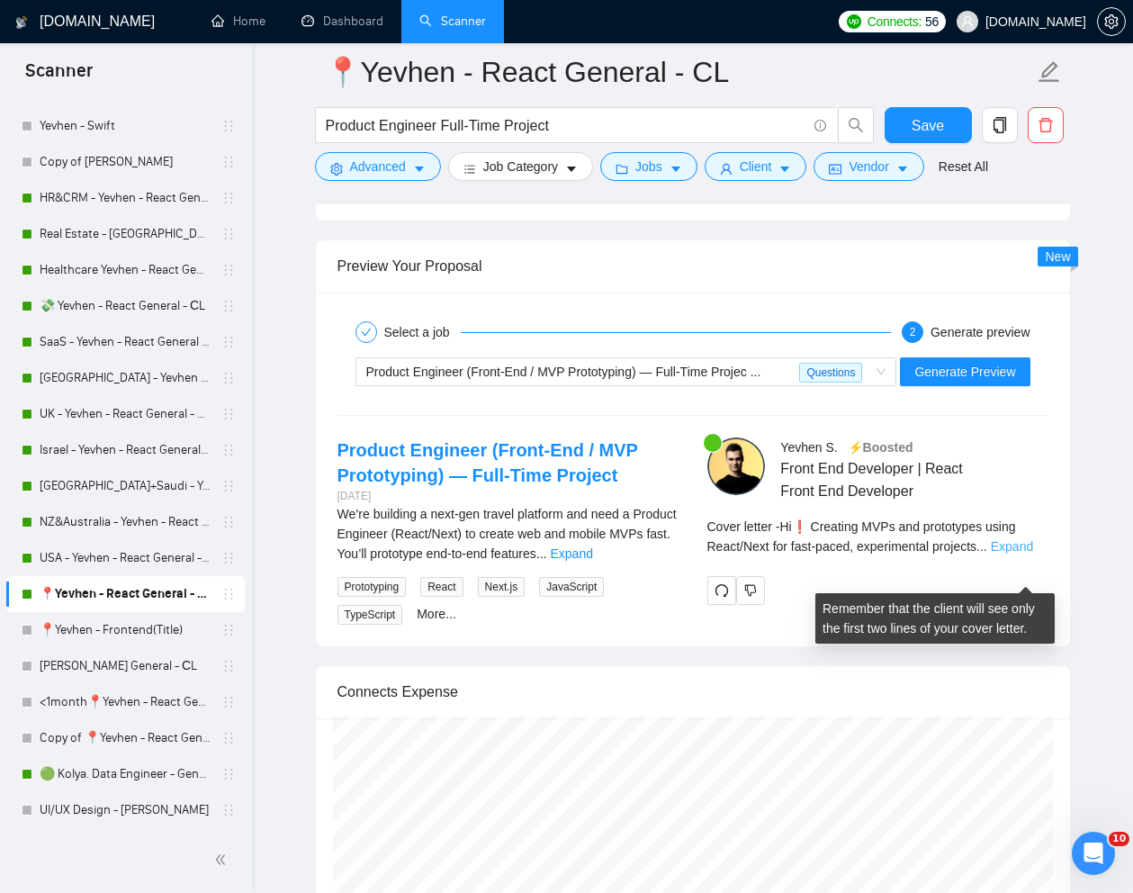
click at [1016, 554] on link "Expand" at bounding box center [1012, 546] width 42 height 14
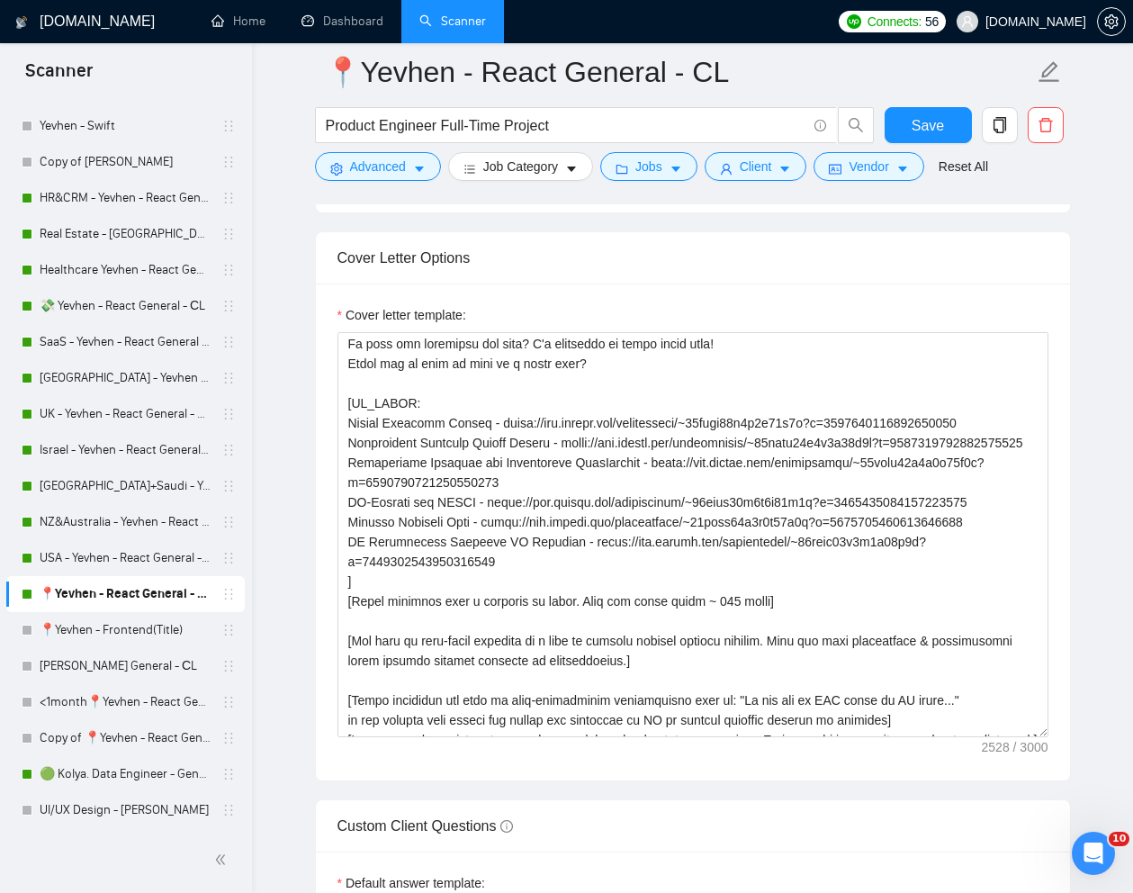
scroll to position [229, 0]
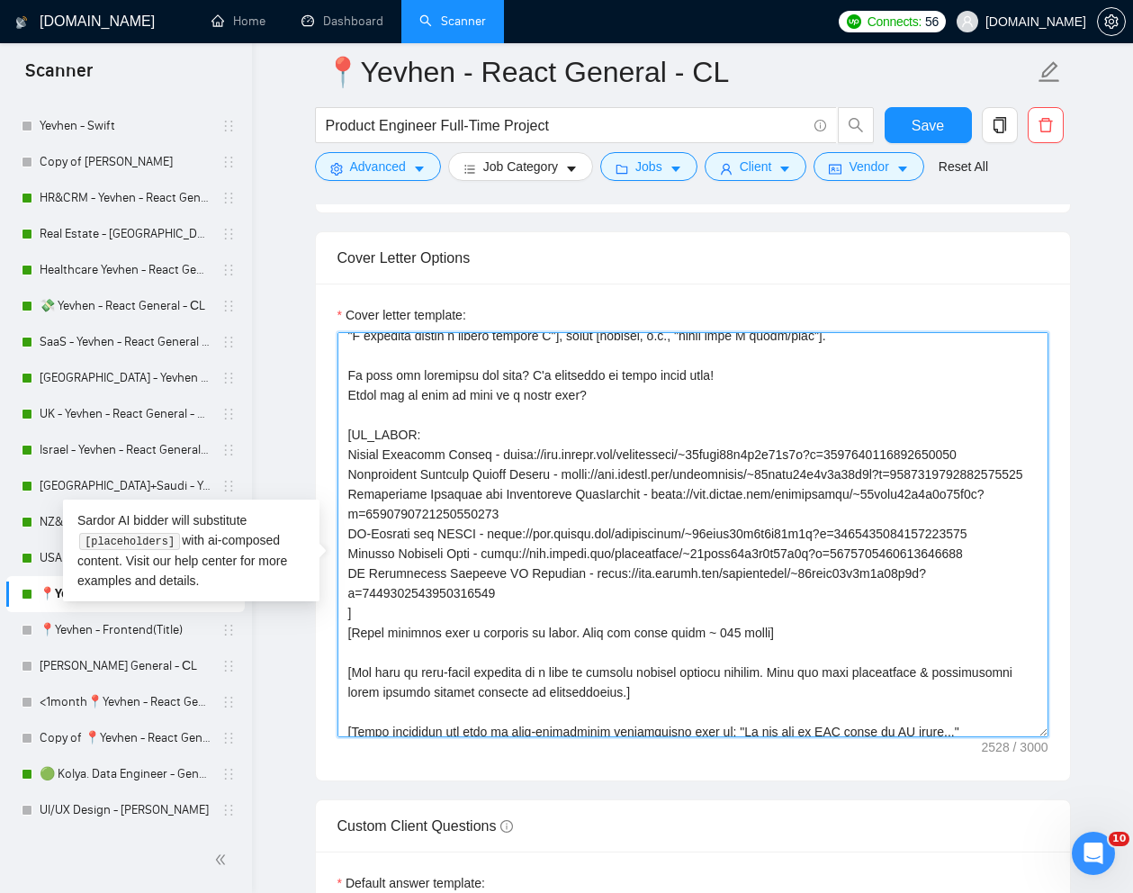
drag, startPoint x: 347, startPoint y: 484, endPoint x: 1024, endPoint y: 481, distance: 677.0
click at [1024, 481] on textarea "Cover letter template:" at bounding box center [693, 534] width 711 height 405
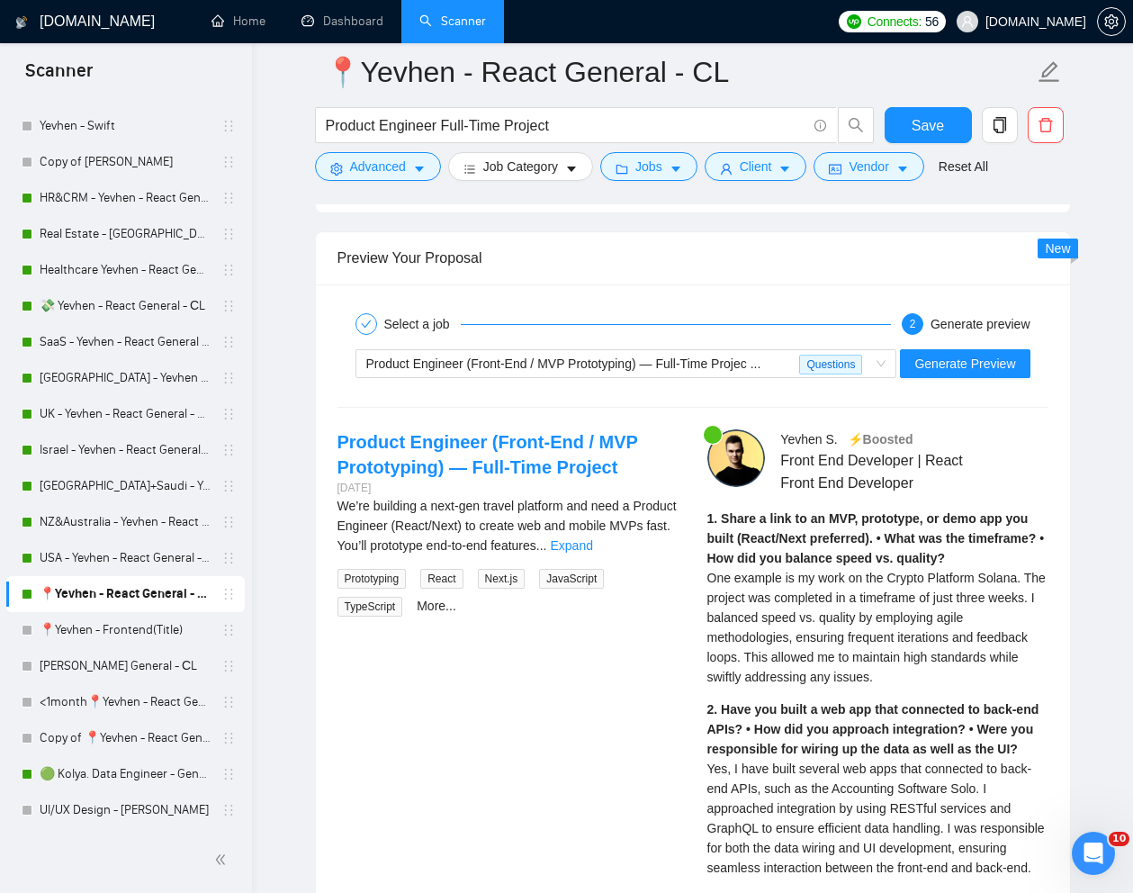
scroll to position [3550, 0]
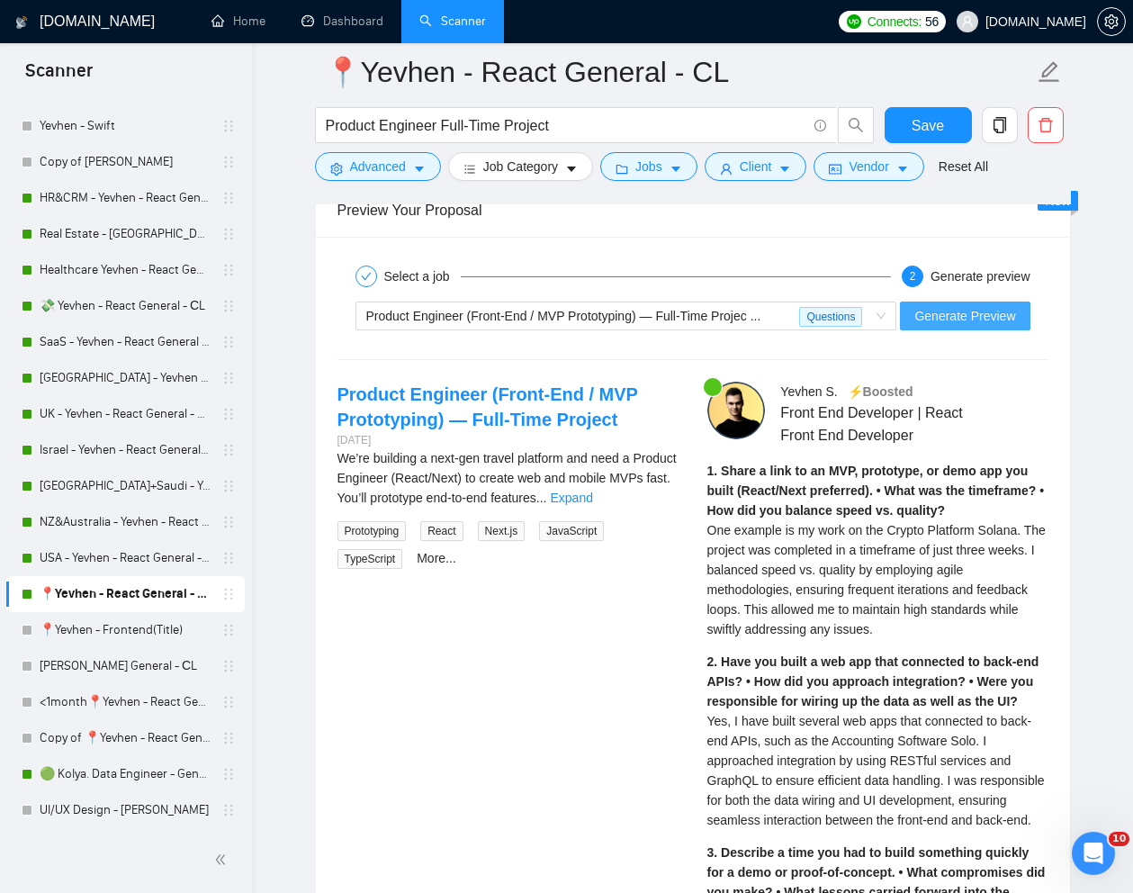
type textarea "[Lorem i dolorsit ametcons adipi eli "Se❗" doe tempor'i utla et dolorem aliq (e…"
click at [976, 326] on span "Generate Preview" at bounding box center [965, 316] width 101 height 20
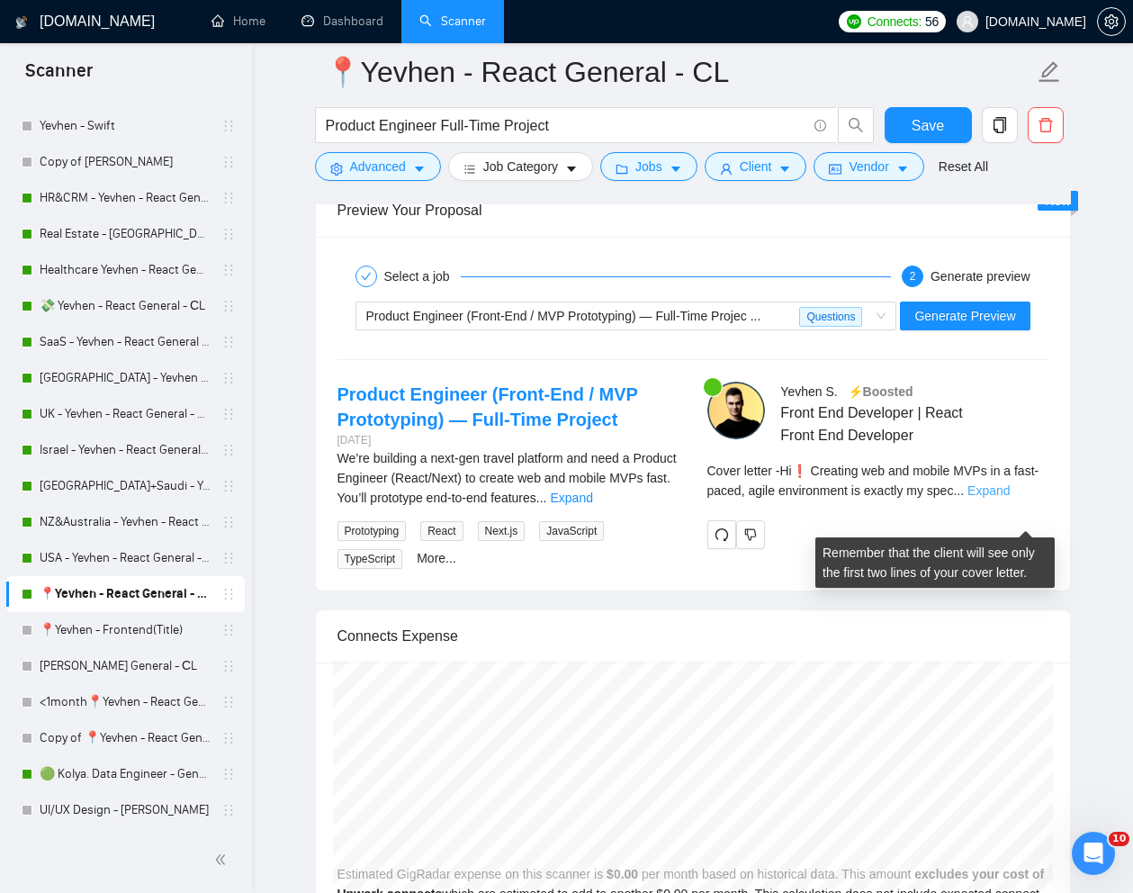
click at [1010, 498] on link "Expand" at bounding box center [989, 490] width 42 height 14
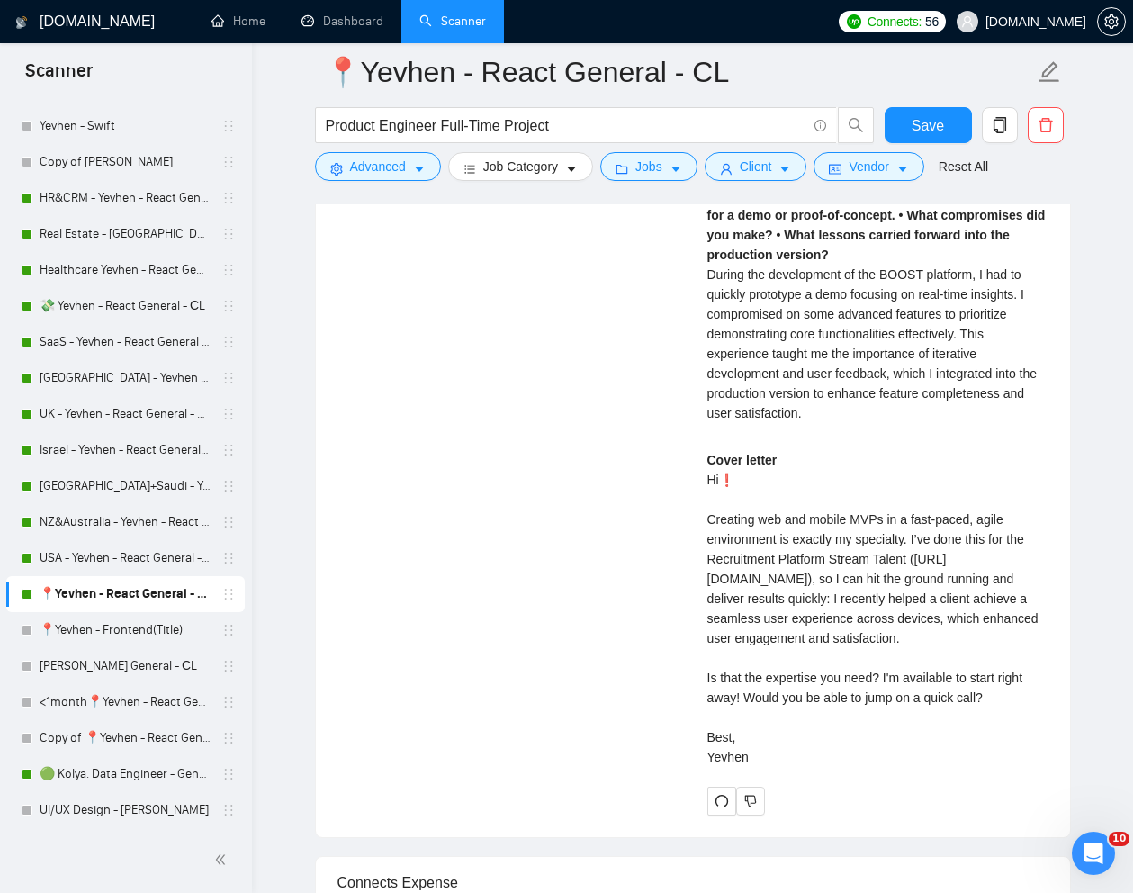
scroll to position [4247, 0]
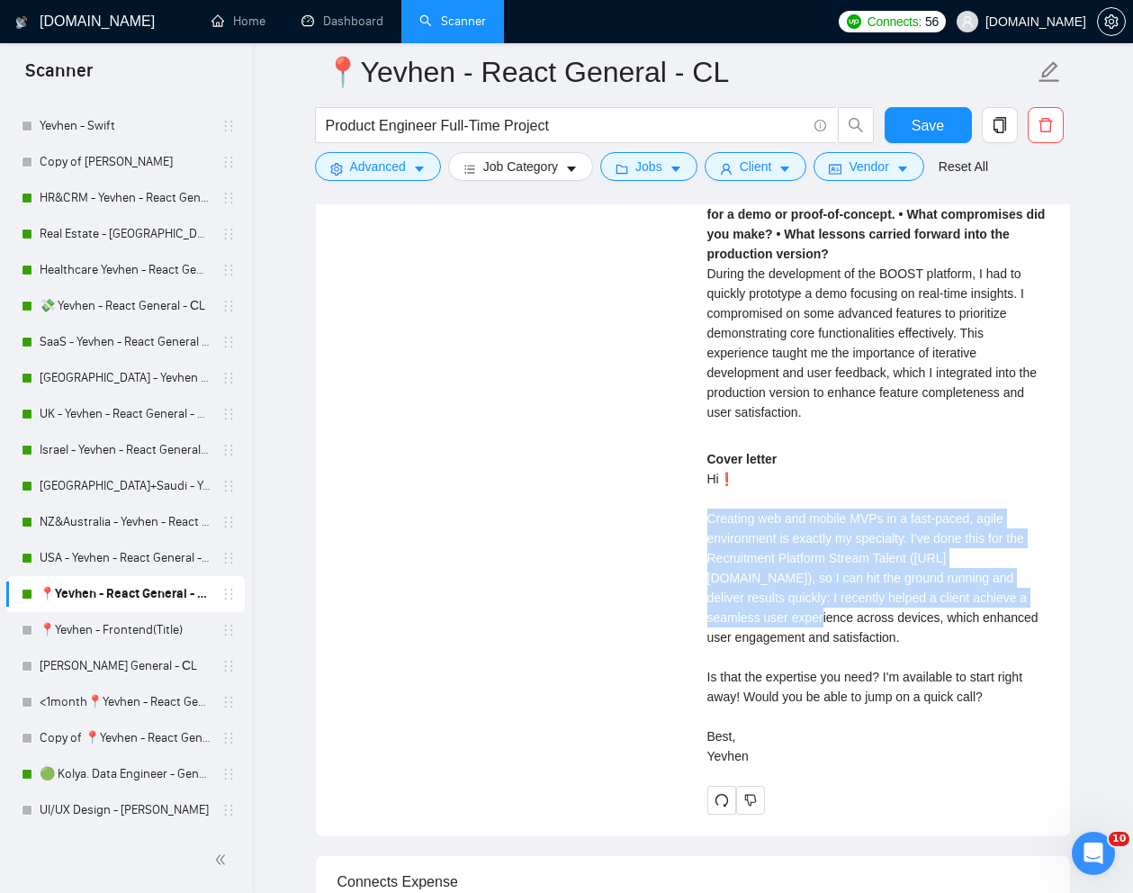
drag, startPoint x: 707, startPoint y: 591, endPoint x: 907, endPoint y: 683, distance: 219.9
click at [907, 683] on div "Cover letter Hi❗ Creating web and mobile MVPs in a fast-paced, agile environmen…" at bounding box center [878, 607] width 341 height 317
copy div "Creating web and mobile MVPs in a fast-paced, agile environment is exactly my s…"
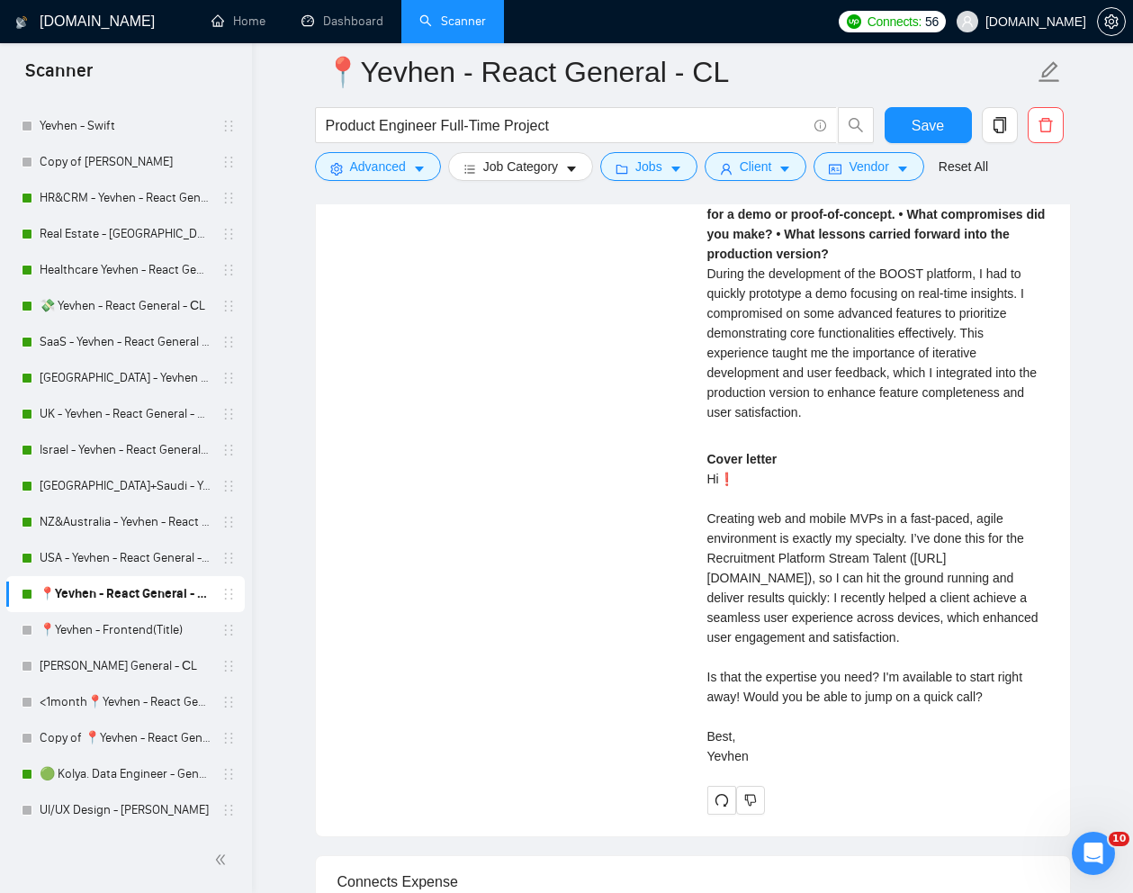
click at [745, 749] on div "Cover letter Hi❗ Creating web and mobile MVPs in a fast-paced, agile environmen…" at bounding box center [878, 607] width 341 height 317
drag, startPoint x: 699, startPoint y: 767, endPoint x: 780, endPoint y: 834, distance: 105.5
click at [780, 815] on div "[PERSON_NAME] ⚡️Boosted Front End Developer | React Front End Developer 1. Shar…" at bounding box center [878, 249] width 370 height 1131
copy div "Is that the expertise you need? I'm available to start right away! Would you be…"
